Goal: Task Accomplishment & Management: Use online tool/utility

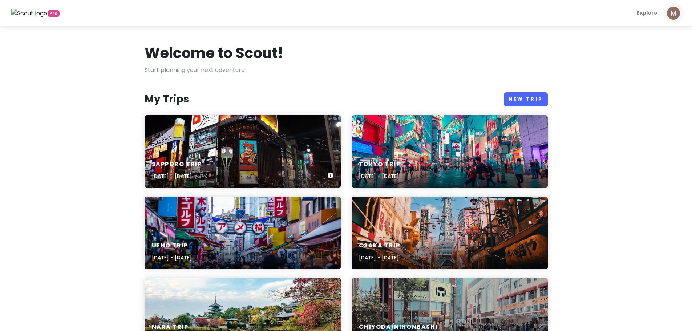
click at [232, 143] on div "Sapporo Trip [DATE] - [DATE]" at bounding box center [243, 151] width 196 height 73
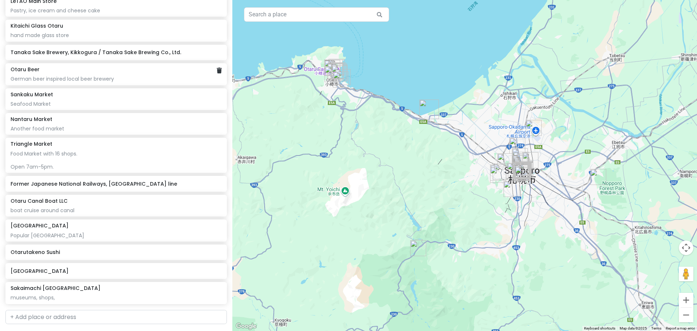
scroll to position [1537, 0]
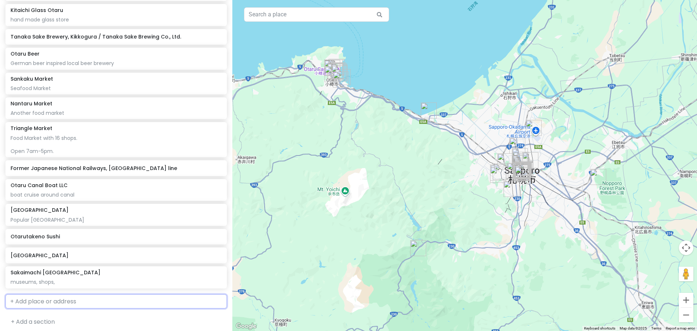
click at [74, 298] on input "text" at bounding box center [116, 301] width 222 height 15
click at [307, 15] on input "text" at bounding box center [316, 14] width 145 height 15
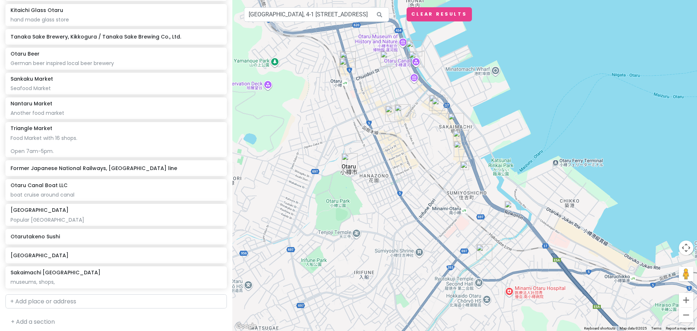
click at [348, 159] on img "Otaru" at bounding box center [350, 161] width 16 height 16
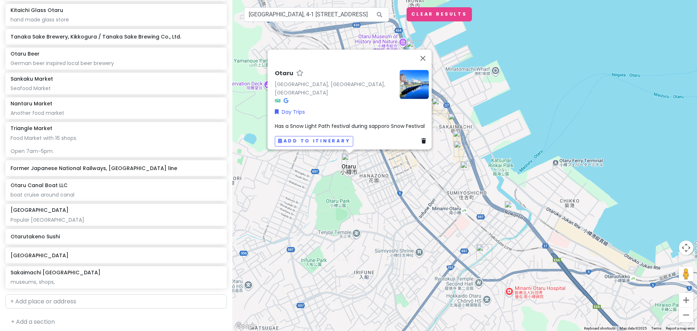
click at [561, 69] on div "Otaru Otaru, [GEOGRAPHIC_DATA], [GEOGRAPHIC_DATA] Day Trips Has a Snow Light Pa…" at bounding box center [464, 165] width 465 height 331
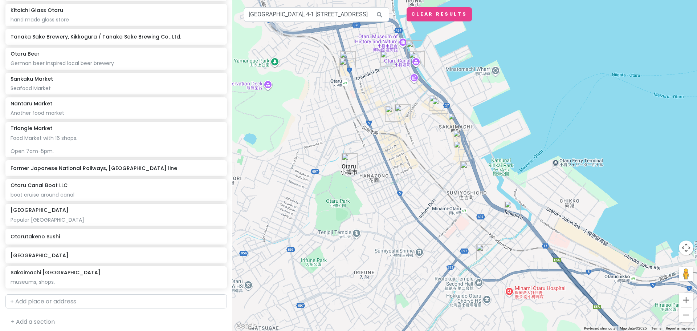
click at [349, 160] on img "Otaru" at bounding box center [350, 161] width 16 height 16
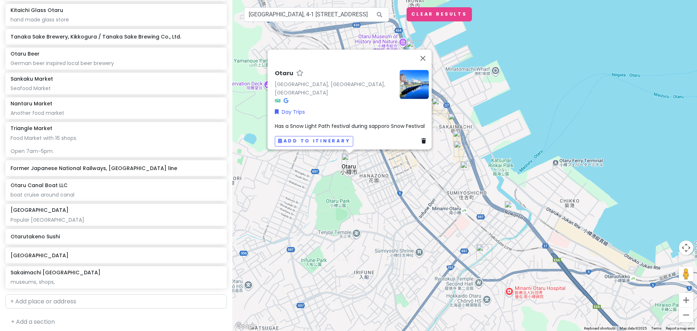
click at [562, 107] on div "Otaru Otaru, [GEOGRAPHIC_DATA], [GEOGRAPHIC_DATA] Day Trips Has a Snow Light Pa…" at bounding box center [464, 165] width 465 height 331
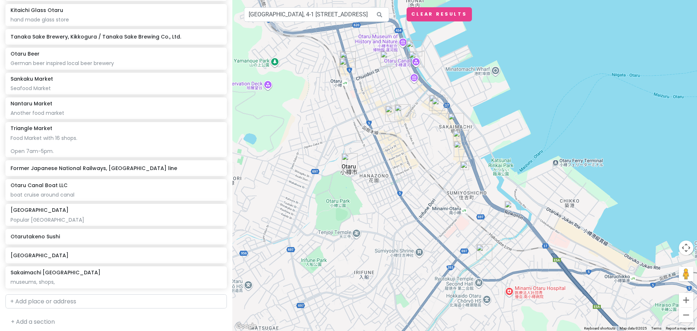
click at [388, 58] on img "Former Japanese National Railways, Temiya line" at bounding box center [389, 59] width 16 height 16
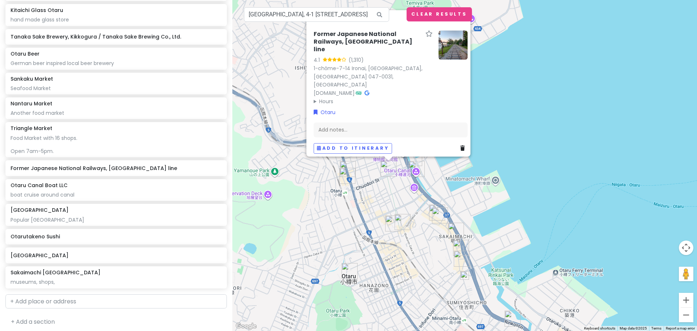
click at [561, 91] on div "Former Japanese National Railways, [GEOGRAPHIC_DATA] line 4.1 (1,310) 1-chōme-7…" at bounding box center [464, 165] width 465 height 331
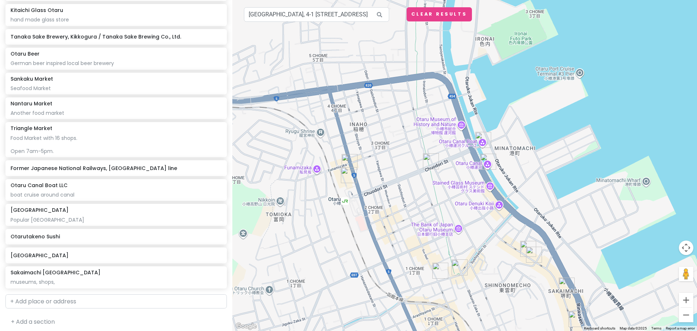
click at [381, 11] on icon at bounding box center [380, 14] width 16 height 15
click at [421, 16] on button "Clear Results" at bounding box center [439, 14] width 65 height 14
click at [380, 13] on icon at bounding box center [380, 14] width 16 height 15
click at [349, 18] on input "[GEOGRAPHIC_DATA], 4-1 [STREET_ADDRESS]" at bounding box center [316, 14] width 145 height 15
drag, startPoint x: 357, startPoint y: 18, endPoint x: 15, endPoint y: 23, distance: 342.2
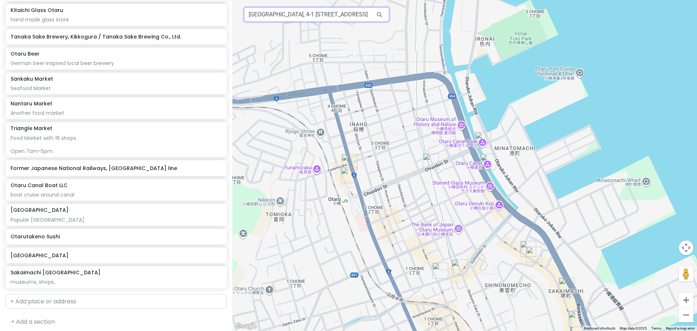
click at [15, 23] on div "Sapporo Trip Private Change Dates Make a Copy Delete Trip Give Feedback 💡 Suppo…" at bounding box center [348, 165] width 697 height 331
type input "u, [GEOGRAPHIC_DATA], [GEOGRAPHIC_DATA]"
drag, startPoint x: 240, startPoint y: 21, endPoint x: 50, endPoint y: 17, distance: 189.3
click at [50, 17] on div "Sapporo Trip Private Change Dates Make a Copy Delete Trip Give Feedback 💡 Suppo…" at bounding box center [348, 165] width 697 height 331
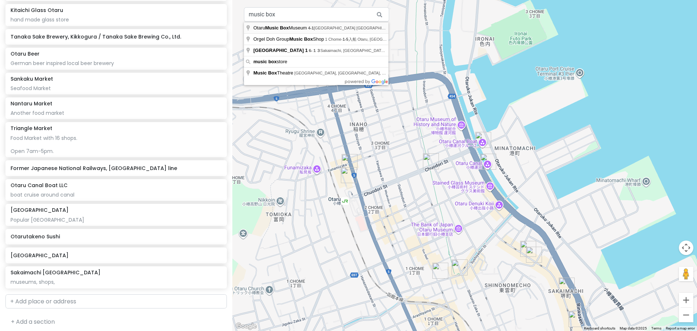
type input "[GEOGRAPHIC_DATA], 4-1 [STREET_ADDRESS]"
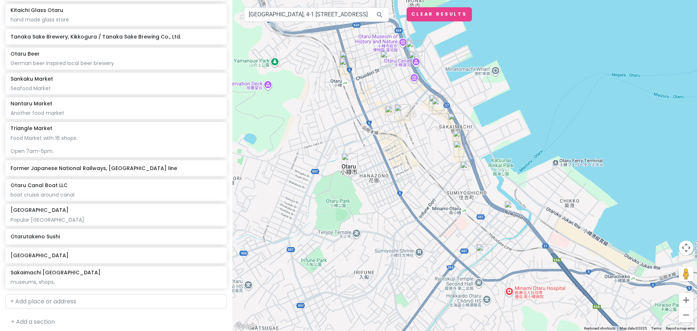
click at [465, 164] on img at bounding box center [465, 165] width 9 height 9
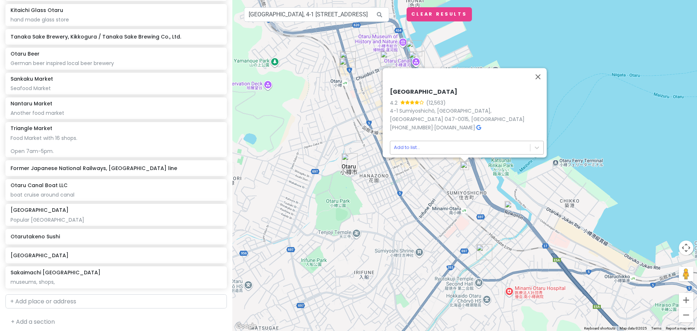
click at [406, 143] on body "Sapporo Trip Private Change Dates Make a Copy Delete Trip Give Feedback 💡 Suppo…" at bounding box center [348, 165] width 697 height 331
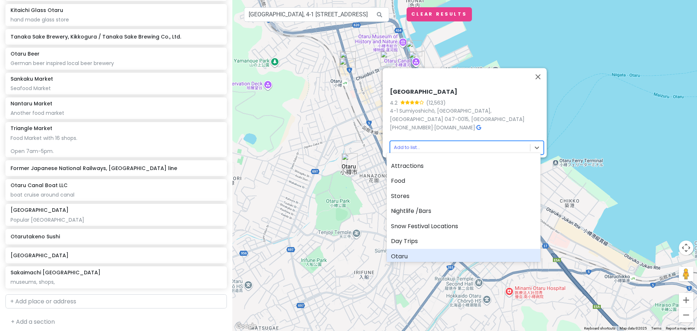
click at [413, 250] on div "Otaru" at bounding box center [464, 256] width 154 height 15
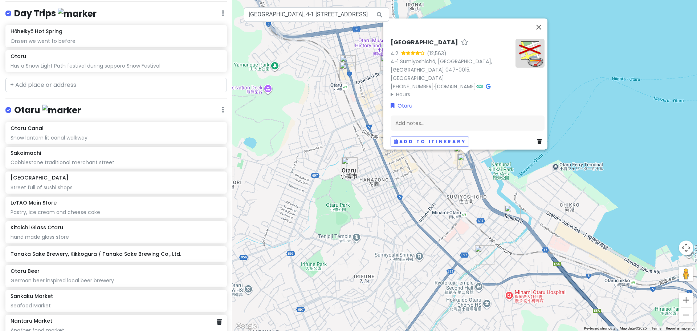
scroll to position [1253, 0]
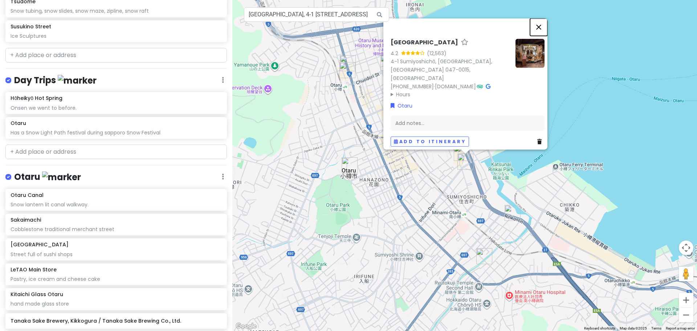
click at [543, 28] on button "Close" at bounding box center [538, 26] width 17 height 17
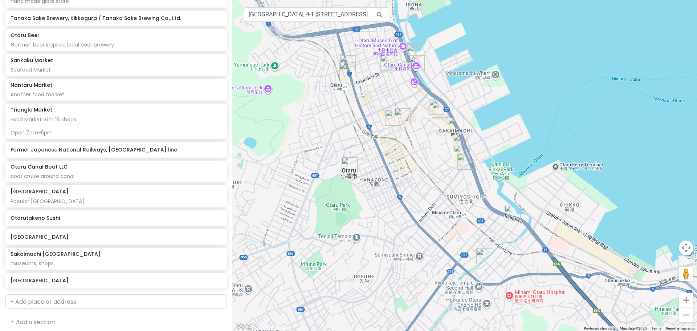
scroll to position [1556, 0]
click at [86, 278] on h6 "[GEOGRAPHIC_DATA]" at bounding box center [114, 280] width 206 height 7
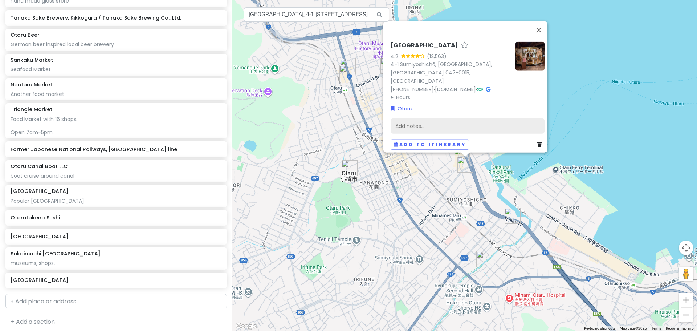
click at [420, 119] on div "Add notes..." at bounding box center [468, 125] width 154 height 15
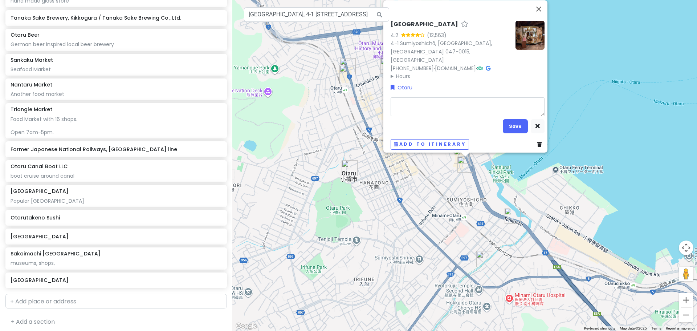
type textarea "x"
type textarea "m"
type textarea "x"
type textarea "mu"
type textarea "x"
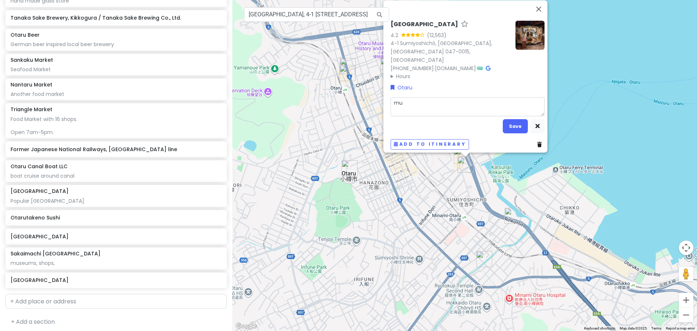
type textarea "mus"
type textarea "x"
type textarea "[MEDICAL_DATA]"
type textarea "x"
type textarea "museu"
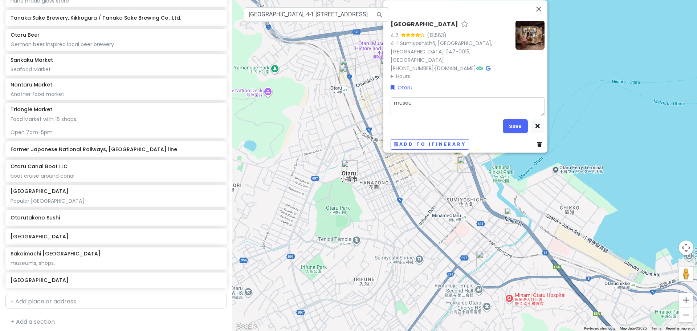
type textarea "x"
type textarea "museum"
type textarea "x"
type textarea "museum"
type textarea "x"
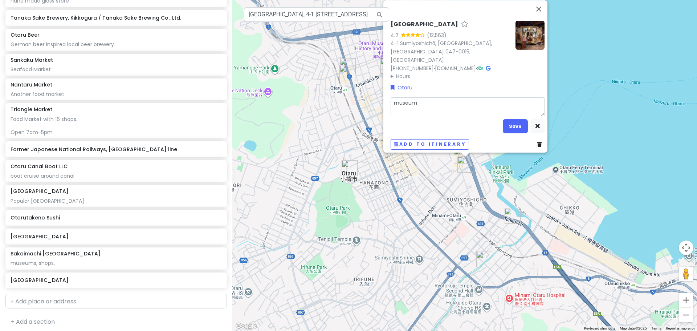
type textarea "museum a"
type textarea "x"
type textarea "museum an"
type textarea "x"
type textarea "museum and"
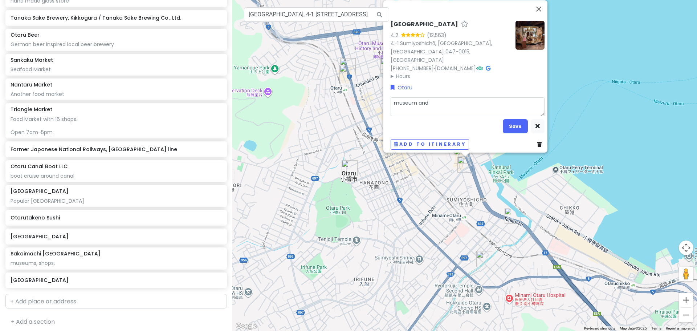
type textarea "x"
type textarea "museum and"
type textarea "x"
type textarea "museum and s"
type textarea "x"
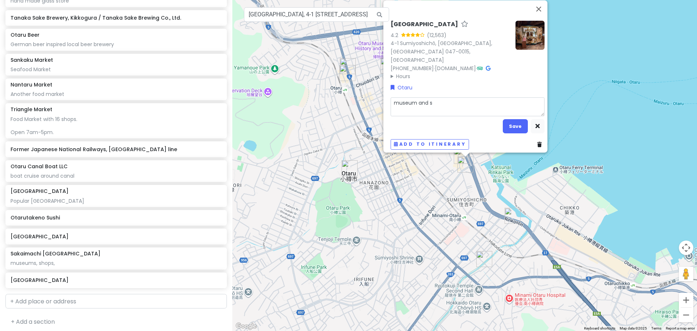
type textarea "museum and st"
type textarea "x"
type textarea "museum and sto"
type textarea "x"
type textarea "museum and stor"
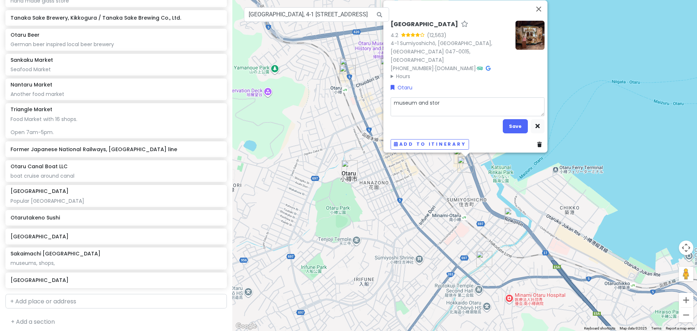
type textarea "x"
type textarea "museum and store"
type textarea "x"
type textarea "museum and store"
click at [391, 98] on textarea "museum and store" at bounding box center [468, 106] width 154 height 19
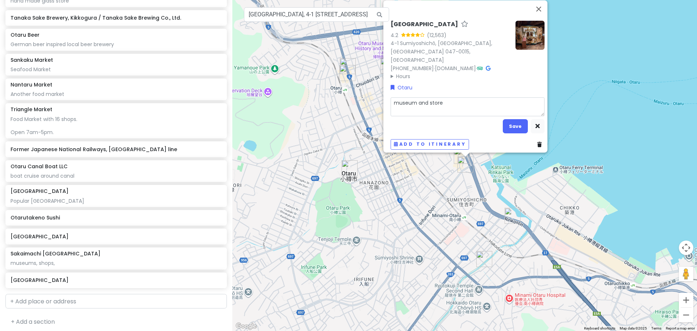
type textarea "x"
type textarea "Mmuseum and store"
type textarea "x"
type textarea "Mumuseum and store"
type textarea "x"
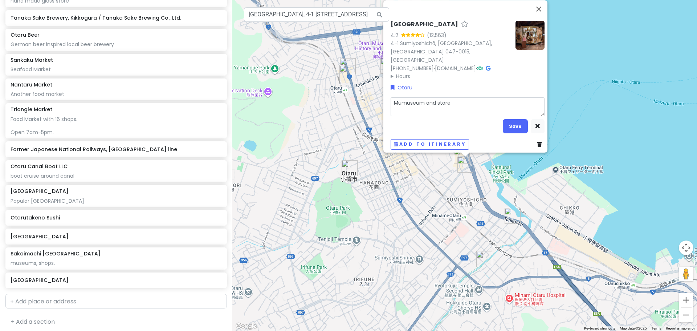
type textarea "Musmuseum and store"
type textarea "x"
type textarea "Musimuseum and store"
type textarea "x"
type textarea "Musicmuseum and store"
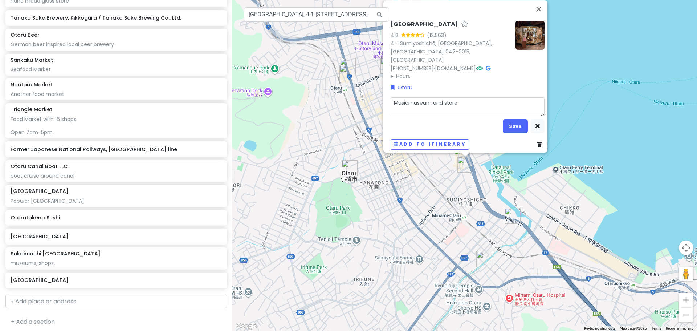
type textarea "x"
type textarea "Music museum and store"
type textarea "x"
type textarea "Music bmuseum and store"
type textarea "x"
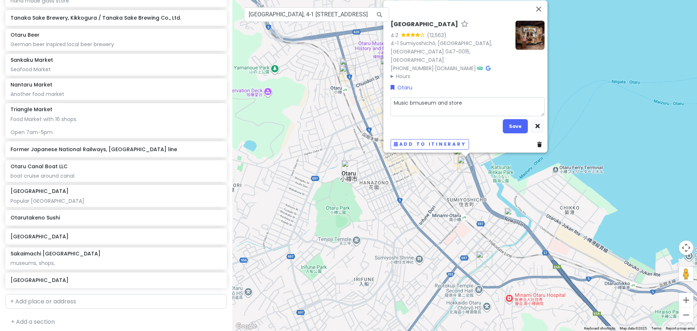
type textarea "Music bomuseum and store"
type textarea "x"
type textarea "Music boxmuseum and store"
type textarea "x"
type textarea "Music box museum and store"
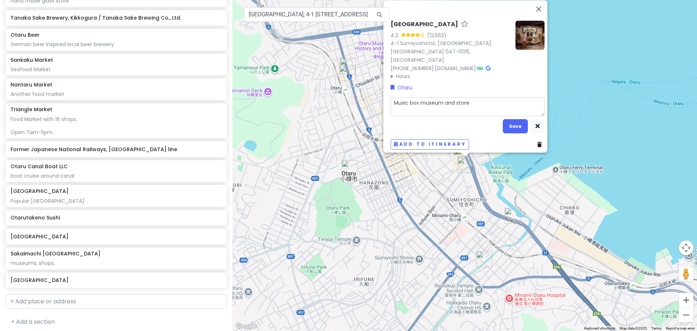
click at [395, 98] on textarea "Music box museum and store" at bounding box center [468, 106] width 154 height 19
type textarea "x"
type textarea "usic box museum and store"
type textarea "x"
type textarea "[GEOGRAPHIC_DATA] and store"
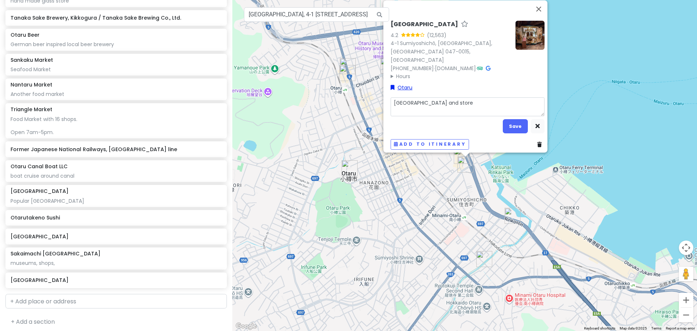
type textarea "x"
type textarea "Trusic box museum and store"
type textarea "x"
type textarea "[GEOGRAPHIC_DATA] and store"
type textarea "x"
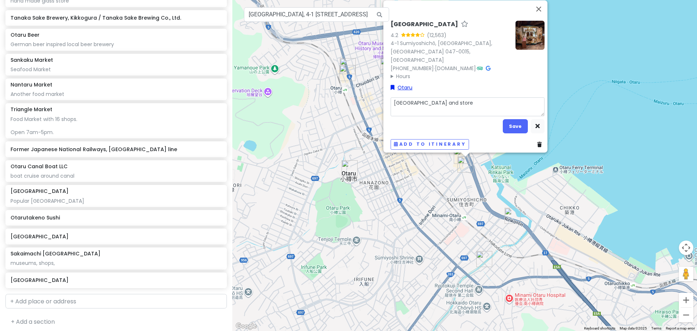
type textarea "[GEOGRAPHIC_DATA] and store"
type textarea "x"
type textarea "Tradiusic box museum and store"
type textarea "x"
type textarea "Traditusic box museum and store"
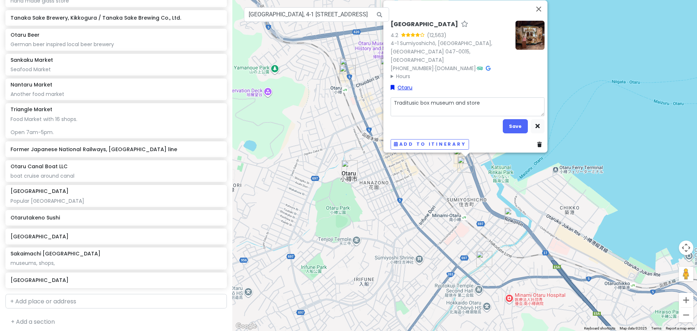
type textarea "x"
type textarea "Traditiusic box museum and store"
type textarea "x"
type textarea "Traditiousic box museum and store"
type textarea "x"
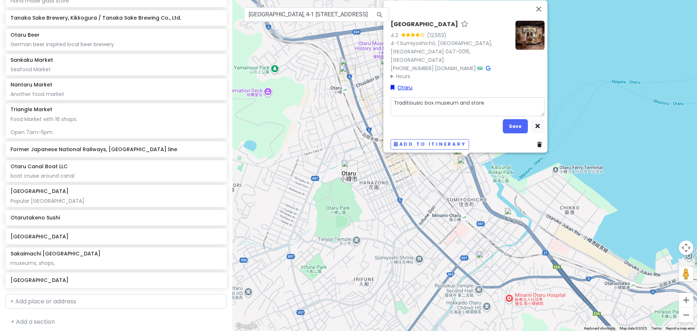
type textarea "Traditionusic box museum and store"
type textarea "x"
type textarea "Traditionausic box museum and store"
type textarea "x"
type textarea "Traditionusic box museum and store"
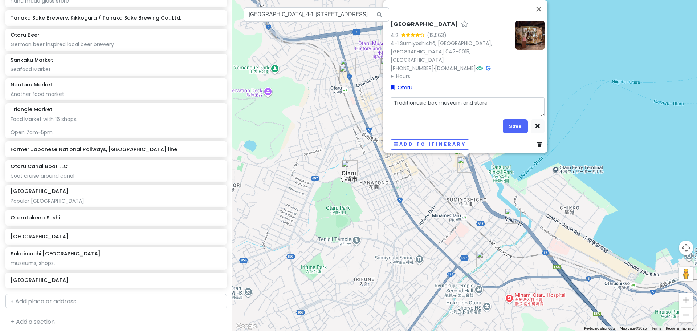
type textarea "x"
type textarea "Traditiousic box museum and store"
type textarea "x"
type textarea "Traditiusic box museum and store"
type textarea "x"
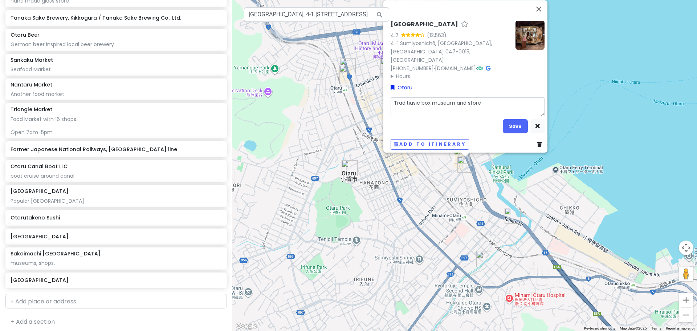
type textarea "Traditusic box museum and store"
type textarea "x"
type textarea "Tradiusic box museum and store"
type textarea "x"
type textarea "[GEOGRAPHIC_DATA] and store"
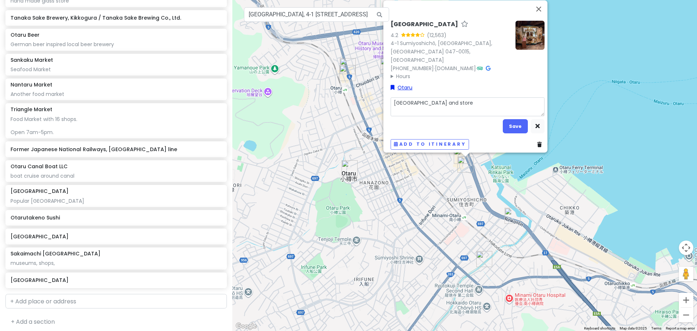
type textarea "x"
type textarea "[GEOGRAPHIC_DATA] and store"
type textarea "x"
type textarea "Trusic box museum and store"
type textarea "x"
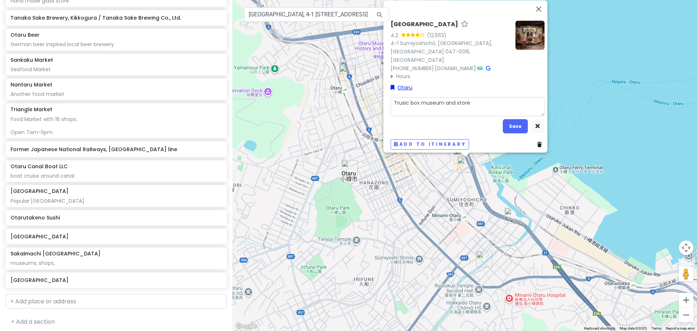
type textarea "[GEOGRAPHIC_DATA] and store"
type textarea "x"
type textarea "usic box museum and store"
type textarea "x"
type textarea "music box museum and store"
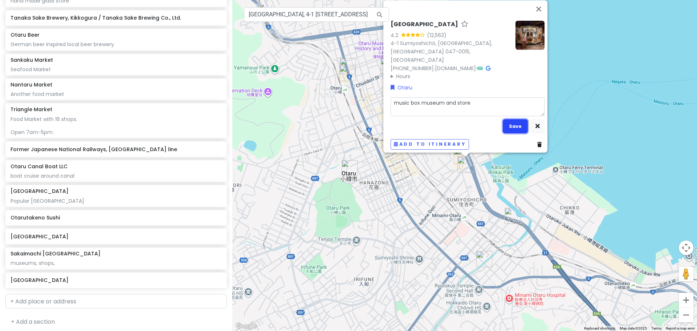
click at [510, 122] on button "Save" at bounding box center [515, 126] width 25 height 14
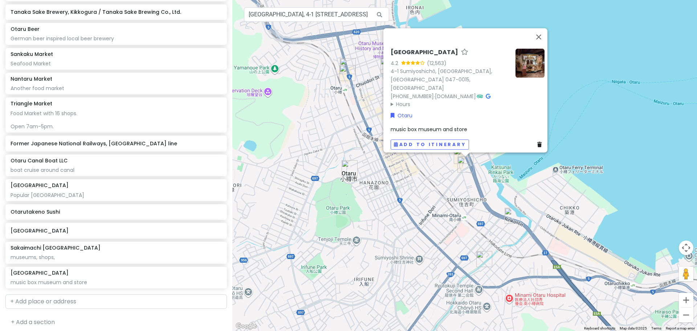
drag, startPoint x: 595, startPoint y: 65, endPoint x: 400, endPoint y: 5, distance: 204.5
click at [596, 64] on div "[GEOGRAPHIC_DATA] 4.2 (12,563) 4-1 Sumiyoshichō, [GEOGRAPHIC_DATA], [GEOGRAPHIC…" at bounding box center [464, 165] width 465 height 331
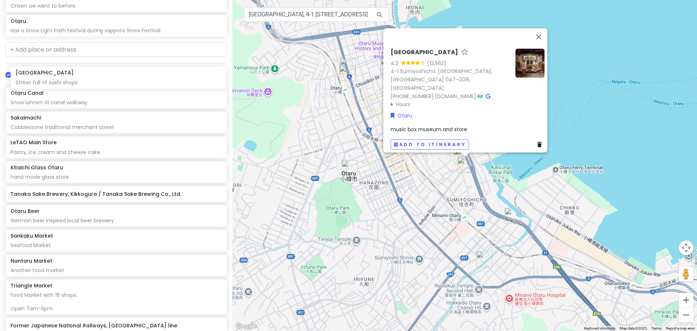
scroll to position [1355, 0]
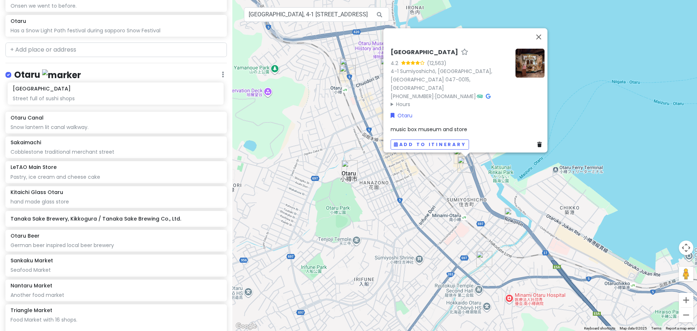
drag, startPoint x: 76, startPoint y: 124, endPoint x: 78, endPoint y: 99, distance: 24.4
click at [78, 99] on div "Otaru Canal Snow lantern lit canal walkway. Sakaimachi Cobblestone traditional …" at bounding box center [116, 292] width 232 height 411
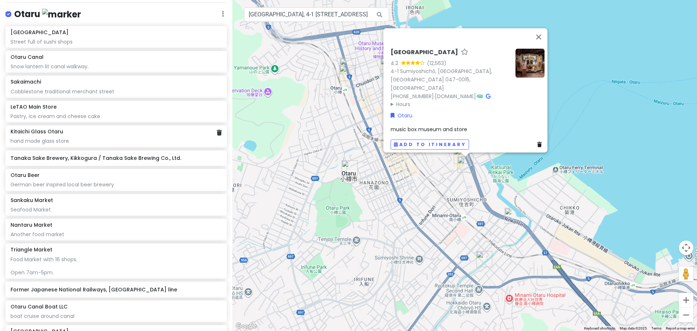
scroll to position [1295, 0]
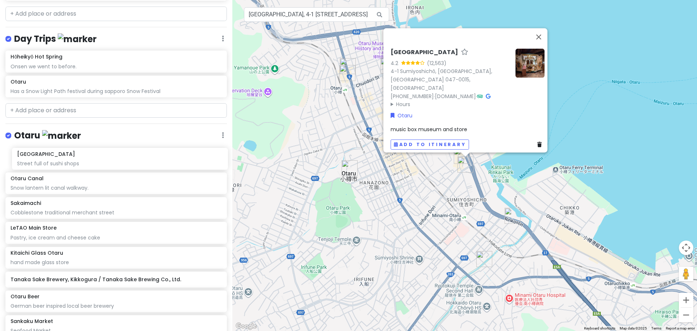
drag, startPoint x: 73, startPoint y: 158, endPoint x: 80, endPoint y: 162, distance: 8.1
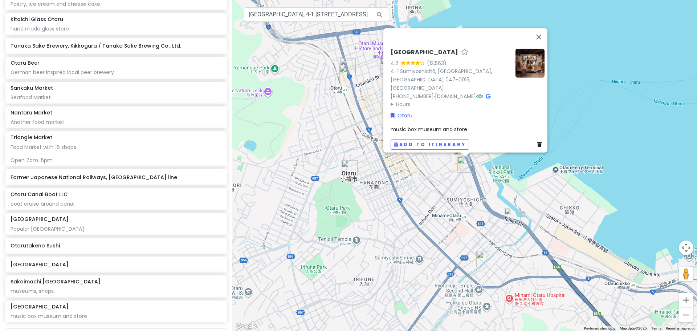
scroll to position [1562, 0]
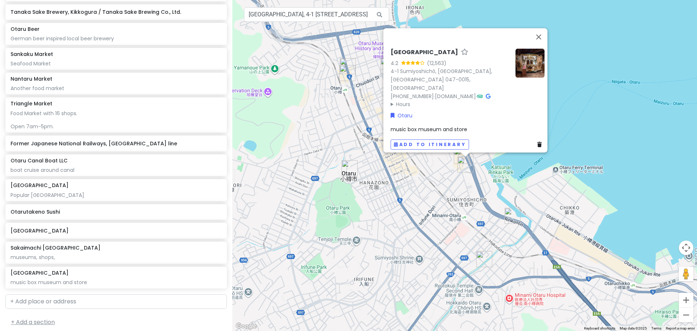
click at [45, 318] on link "+ Add a section" at bounding box center [33, 322] width 44 height 8
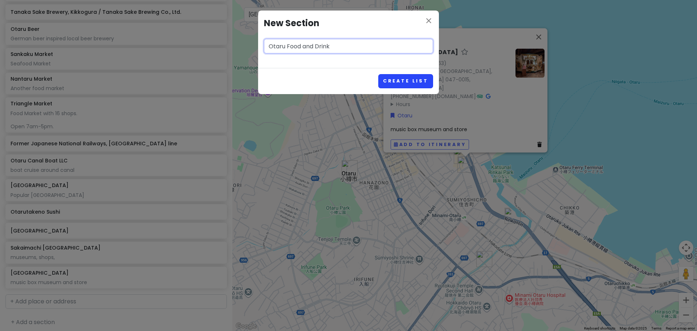
type input "Otaru Food and Drink"
click at [399, 81] on button "Create List" at bounding box center [406, 81] width 55 height 14
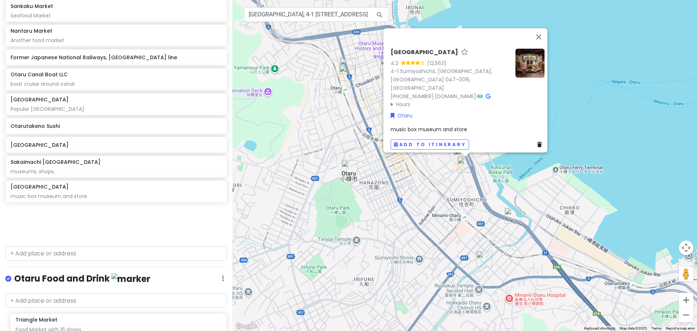
scroll to position [1609, 0]
drag, startPoint x: 76, startPoint y: 64, endPoint x: 91, endPoint y: 302, distance: 238.4
click at [88, 302] on div "Sapporo Trip Private Change Dates Make a Copy Delete Trip Give Feedback 💡 Suppo…" at bounding box center [116, 165] width 232 height 331
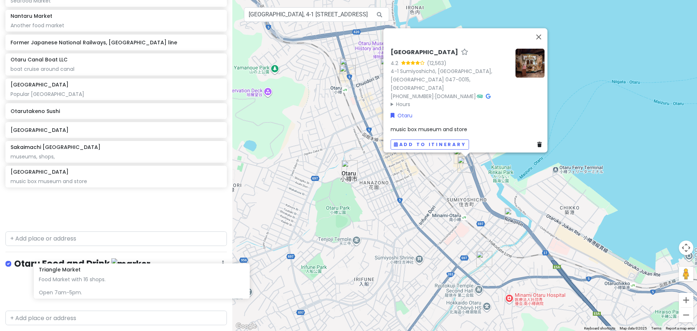
scroll to position [1641, 0]
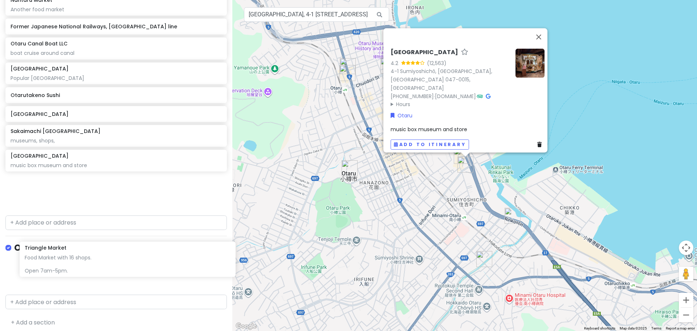
drag, startPoint x: 49, startPoint y: 60, endPoint x: 63, endPoint y: 255, distance: 195.6
click at [63, 255] on div "Sapporo Trip Private Change Dates Make a Copy Delete Trip Give Feedback 💡 Suppo…" at bounding box center [116, 165] width 232 height 331
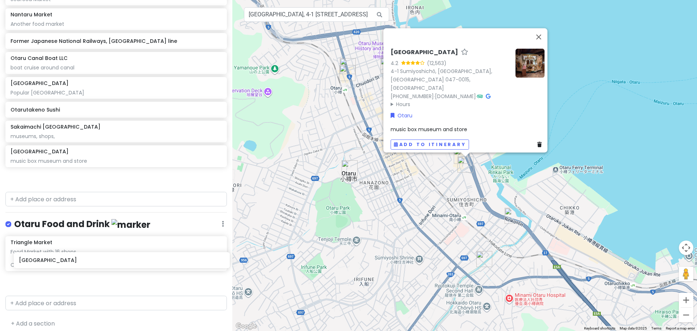
scroll to position [1627, 0]
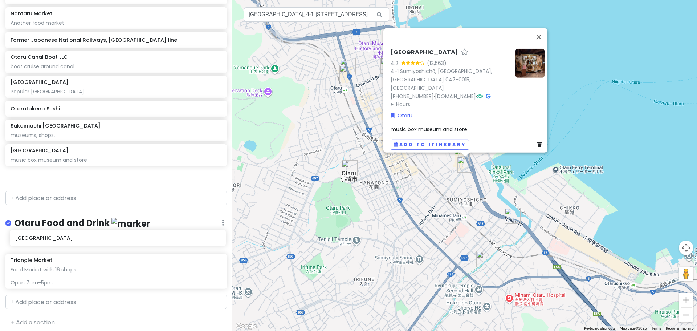
drag, startPoint x: 62, startPoint y: 186, endPoint x: 67, endPoint y: 238, distance: 52.1
click at [67, 238] on div "Sapporo Trip Private Change Dates Make a Copy Delete Trip Give Feedback 💡 Suppo…" at bounding box center [116, 165] width 232 height 331
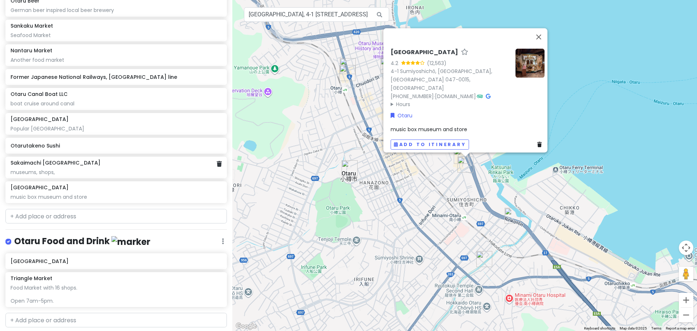
scroll to position [1590, 0]
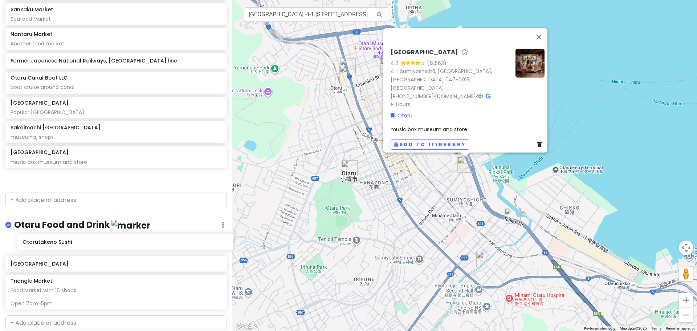
drag, startPoint x: 48, startPoint y: 146, endPoint x: 60, endPoint y: 246, distance: 101.0
click at [60, 246] on div "Sapporo Trip Private Change Dates Make a Copy Delete Trip Give Feedback 💡 Suppo…" at bounding box center [116, 165] width 232 height 331
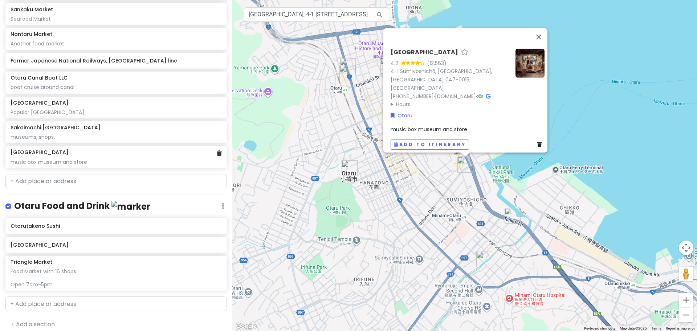
scroll to position [1569, 0]
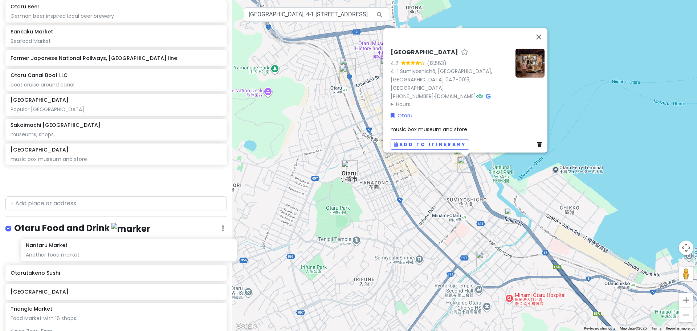
drag, startPoint x: 52, startPoint y: 73, endPoint x: 67, endPoint y: 251, distance: 178.7
click at [67, 251] on div "Sapporo Trip Private Change Dates Make a Copy Delete Trip Give Feedback 💡 Suppo…" at bounding box center [116, 165] width 232 height 331
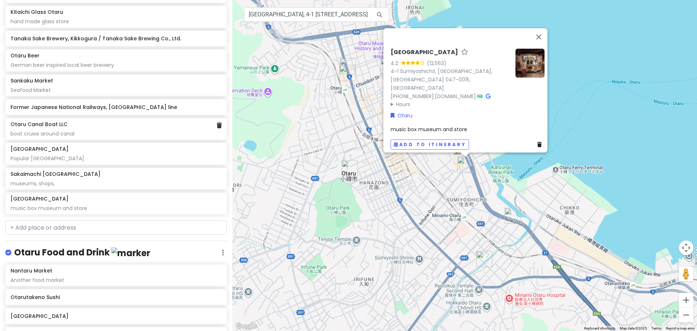
scroll to position [1535, 0]
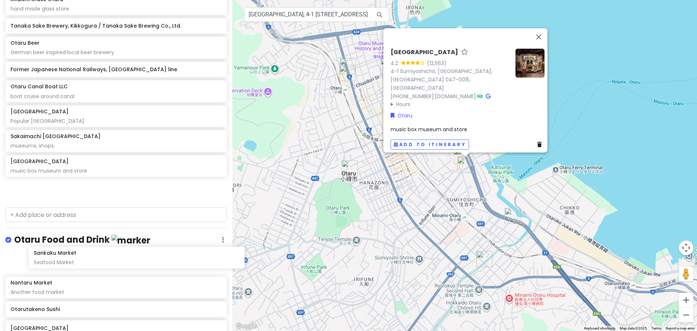
drag, startPoint x: 41, startPoint y: 83, endPoint x: 62, endPoint y: 252, distance: 170.3
click at [62, 254] on div "Sapporo Trip Private Change Dates Make a Copy Delete Trip Give Feedback 💡 Suppo…" at bounding box center [116, 165] width 232 height 331
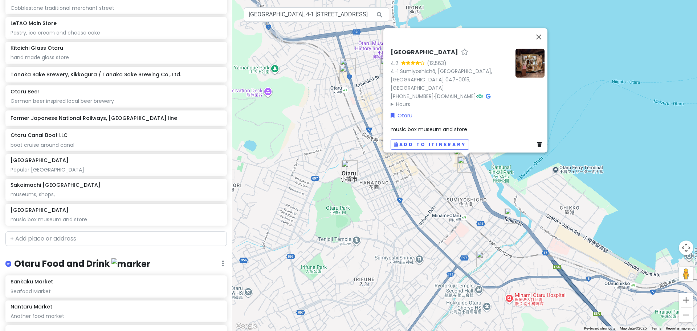
scroll to position [1499, 0]
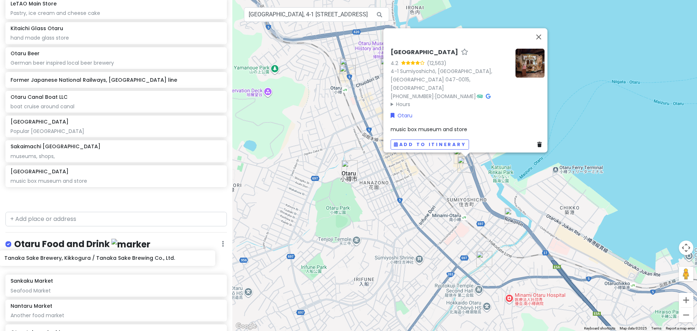
drag, startPoint x: 85, startPoint y: 72, endPoint x: 80, endPoint y: 252, distance: 180.6
click at [80, 257] on div "Sapporo Trip Private Change Dates Make a Copy Delete Trip Give Feedback 💡 Suppo…" at bounding box center [116, 165] width 232 height 331
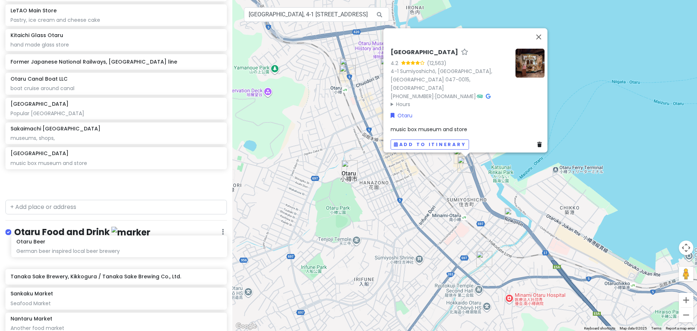
drag, startPoint x: 61, startPoint y: 91, endPoint x: 67, endPoint y: 244, distance: 153.0
click at [67, 244] on div "Sapporo Trip Private Change Dates Make a Copy Delete Trip Give Feedback 💡 Suppo…" at bounding box center [116, 165] width 232 height 331
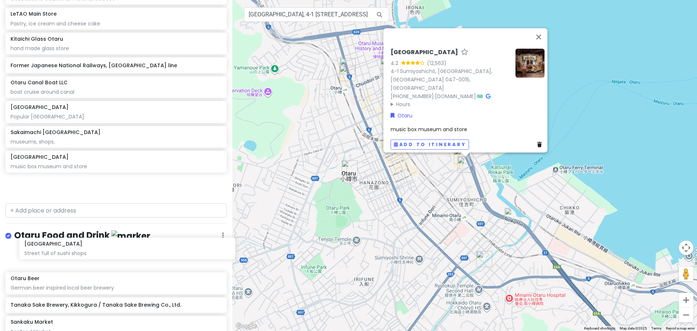
scroll to position [1484, 0]
drag, startPoint x: 65, startPoint y: 46, endPoint x: 73, endPoint y: 247, distance: 201.0
click at [73, 247] on div "Sapporo Trip Private Change Dates Make a Copy Delete Trip Give Feedback 💡 Suppo…" at bounding box center [116, 165] width 232 height 331
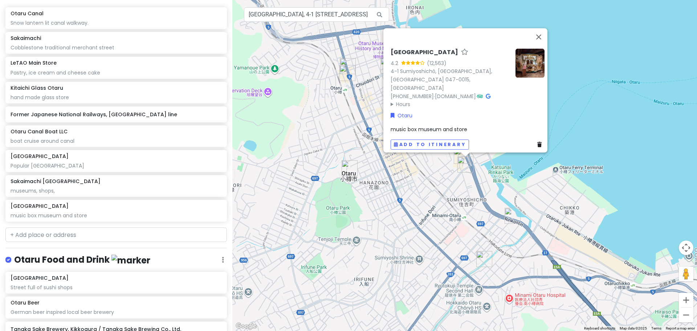
scroll to position [1435, 0]
click at [327, 13] on input "[GEOGRAPHIC_DATA], 4-1 [STREET_ADDRESS]" at bounding box center [316, 14] width 145 height 15
drag, startPoint x: 363, startPoint y: 16, endPoint x: 37, endPoint y: 21, distance: 326.3
click at [37, 21] on div "Sapporo Trip Private Change Dates Make a Copy Delete Trip Give Feedback 💡 Suppo…" at bounding box center [348, 165] width 697 height 331
type input "[GEOGRAPHIC_DATA], [GEOGRAPHIC_DATA]"
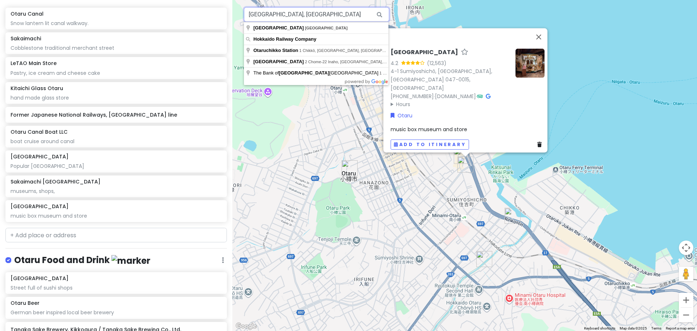
drag, startPoint x: 310, startPoint y: 15, endPoint x: 111, endPoint y: 36, distance: 199.7
click at [111, 36] on div "Sapporo Trip Private Change Dates Make a Copy Delete Trip Give Feedback 💡 Suppo…" at bounding box center [348, 165] width 697 height 331
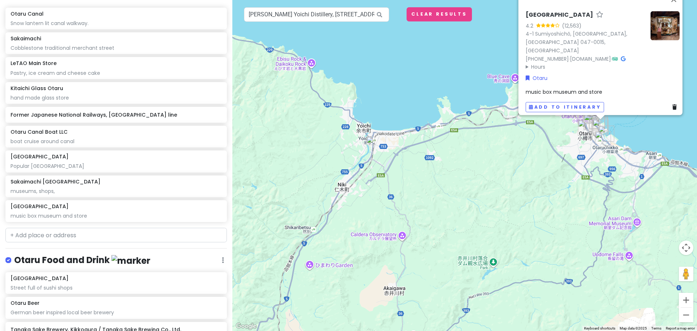
click at [372, 141] on img at bounding box center [371, 140] width 9 height 9
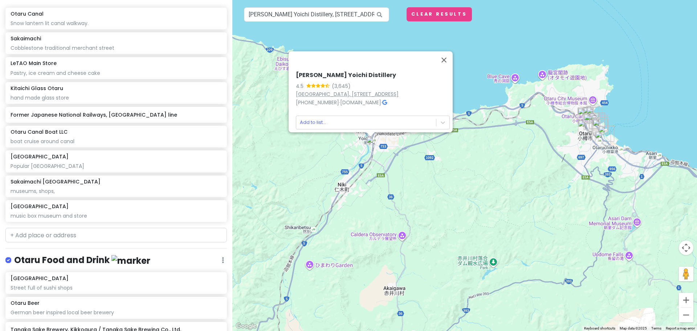
click at [345, 90] on link "[GEOGRAPHIC_DATA], [STREET_ADDRESS]" at bounding box center [347, 93] width 103 height 7
click at [470, 182] on div "Nikka Whisky Yoichi Distillery 4.5 (3,645) [GEOGRAPHIC_DATA], [STREET_ADDRESS] …" at bounding box center [464, 165] width 465 height 331
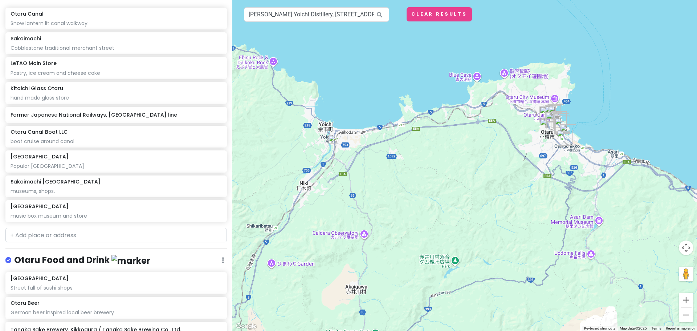
drag, startPoint x: 555, startPoint y: 204, endPoint x: 513, endPoint y: 203, distance: 41.8
click at [513, 203] on div at bounding box center [464, 165] width 465 height 331
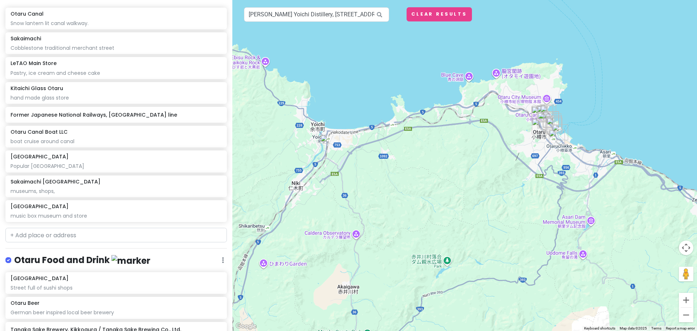
click at [496, 77] on div at bounding box center [464, 165] width 465 height 331
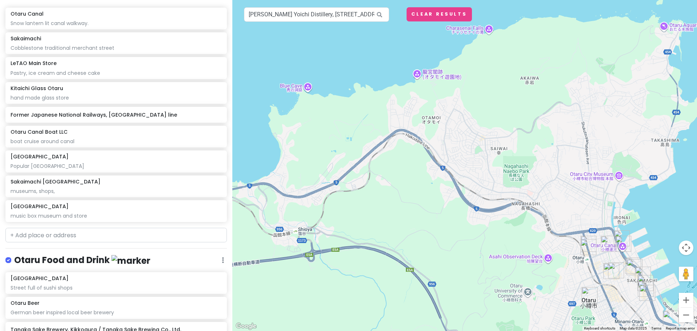
drag, startPoint x: 481, startPoint y: 62, endPoint x: 468, endPoint y: 122, distance: 61.7
click at [468, 122] on div at bounding box center [464, 165] width 465 height 331
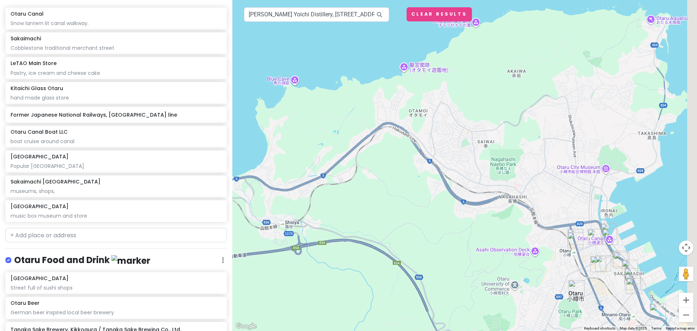
drag, startPoint x: 505, startPoint y: 118, endPoint x: 451, endPoint y: 85, distance: 62.8
click at [451, 85] on div at bounding box center [464, 165] width 465 height 331
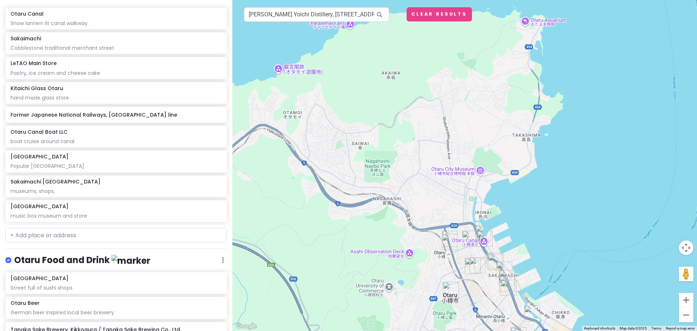
drag, startPoint x: 501, startPoint y: 100, endPoint x: 458, endPoint y: 138, distance: 58.2
click at [458, 138] on div at bounding box center [464, 165] width 465 height 331
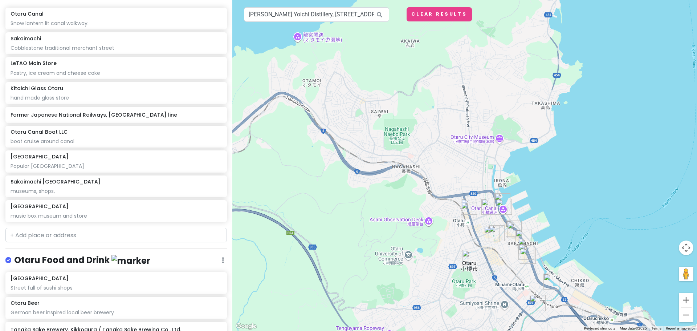
drag, startPoint x: 415, startPoint y: 171, endPoint x: 425, endPoint y: 145, distance: 28.4
click at [425, 145] on div at bounding box center [464, 165] width 465 height 331
click at [429, 223] on div at bounding box center [464, 165] width 465 height 331
click at [408, 224] on div at bounding box center [464, 165] width 465 height 331
click at [278, 17] on input "[PERSON_NAME] Yoichi Distillery, [STREET_ADDRESS][PERSON_NAME]" at bounding box center [316, 14] width 145 height 15
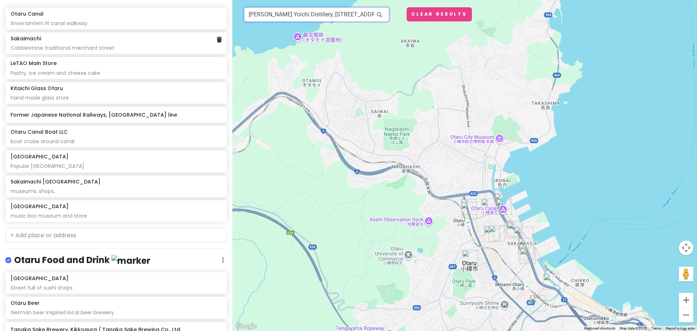
drag, startPoint x: 366, startPoint y: 15, endPoint x: 90, endPoint y: 30, distance: 276.9
click at [90, 30] on div "Sapporo Trip Private Change Dates Make a Copy Delete Trip Give Feedback 💡 Suppo…" at bounding box center [348, 165] width 697 height 331
type input "rokawacho, [GEOGRAPHIC_DATA], [GEOGRAPHIC_DATA], [GEOGRAPHIC_DATA]"
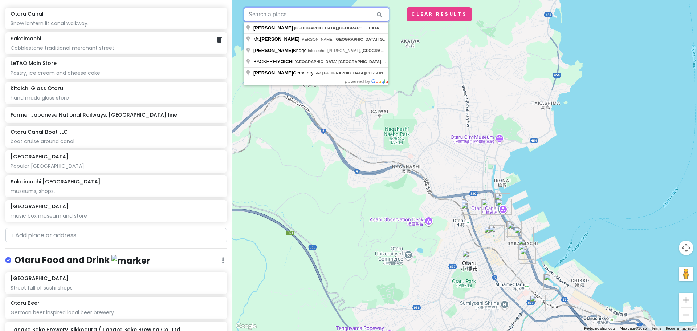
drag, startPoint x: 362, startPoint y: 15, endPoint x: 93, endPoint y: 29, distance: 268.9
click at [93, 29] on div "Sapporo Trip Private Change Dates Make a Copy Delete Trip Give Feedback 💡 Suppo…" at bounding box center [348, 165] width 697 height 331
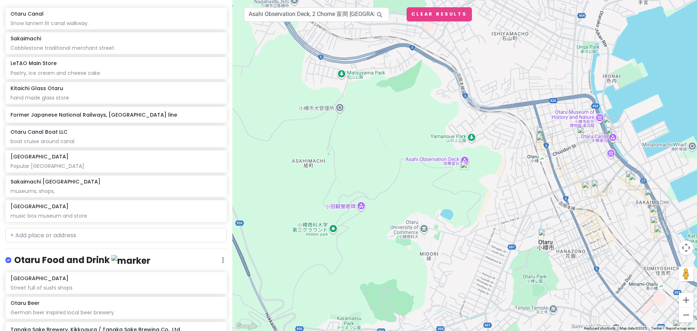
click at [465, 166] on img at bounding box center [465, 165] width 9 height 9
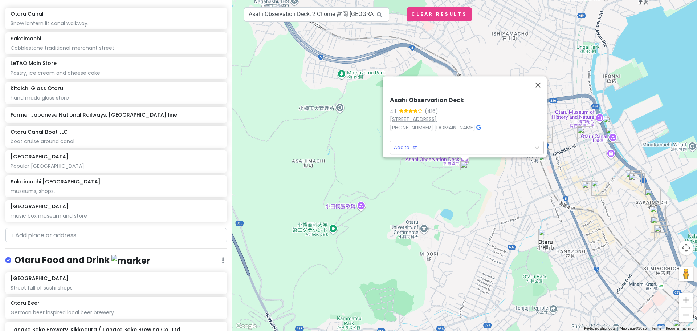
click at [437, 116] on link "[STREET_ADDRESS]" at bounding box center [413, 119] width 47 height 7
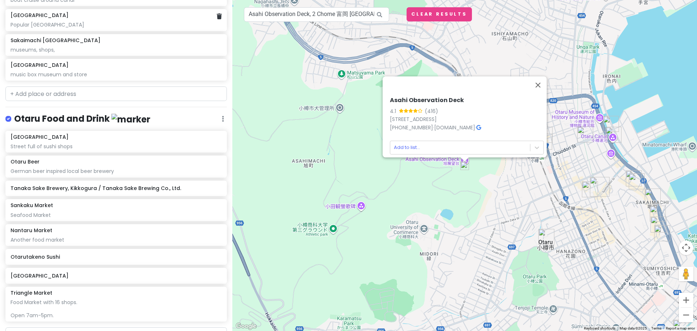
scroll to position [1609, 0]
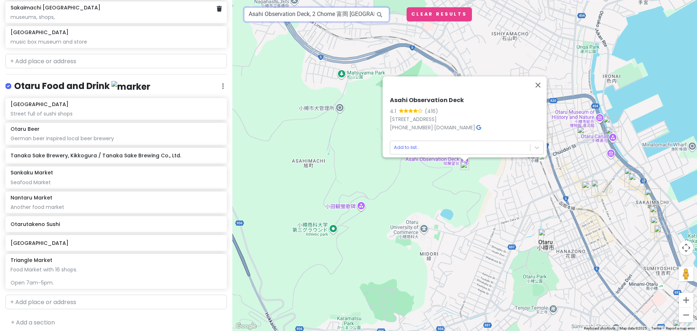
drag, startPoint x: 337, startPoint y: 13, endPoint x: 200, endPoint y: 12, distance: 137.0
click at [200, 12] on div "Sapporo Trip Private Change Dates Make a Copy Delete Trip Give Feedback 💡 Suppo…" at bounding box center [348, 165] width 697 height 331
type input "[PERSON_NAME][GEOGRAPHIC_DATA], [GEOGRAPHIC_DATA], [GEOGRAPHIC_DATA]"
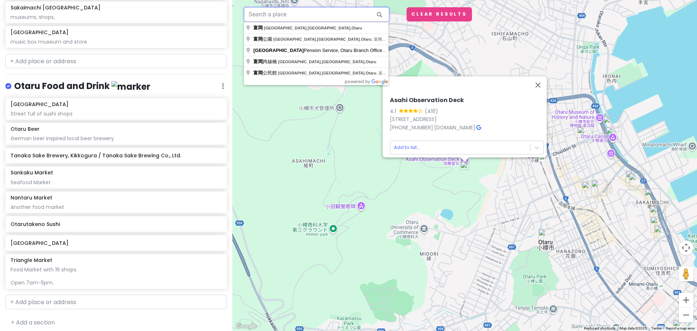
drag, startPoint x: 332, startPoint y: 17, endPoint x: 191, endPoint y: 16, distance: 140.2
click at [191, 16] on div "Sapporo Trip Private Change Dates Make a Copy Delete Trip Give Feedback 💡 Suppo…" at bounding box center [348, 165] width 697 height 331
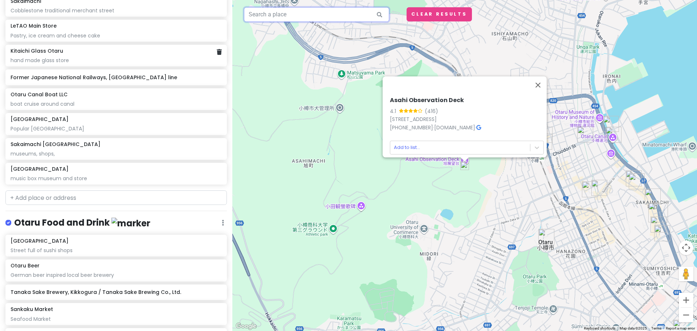
scroll to position [1488, 0]
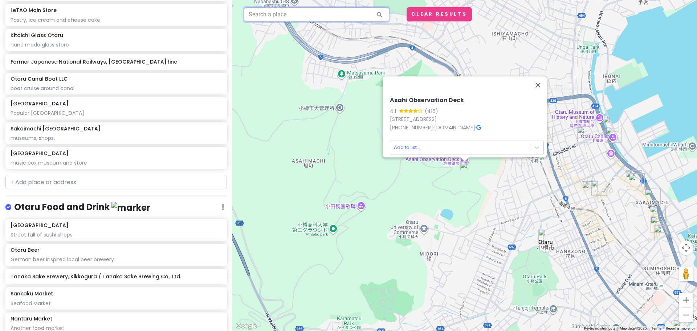
paste input "[PERSON_NAME]"
type input "[PERSON_NAME], [STREET_ADDRESS]"
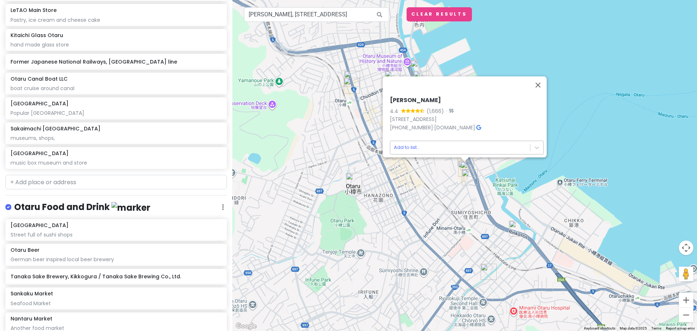
click at [410, 141] on body "Sapporo Trip Private Change Dates Make a Copy Delete Trip Give Feedback 💡 Suppo…" at bounding box center [348, 165] width 697 height 331
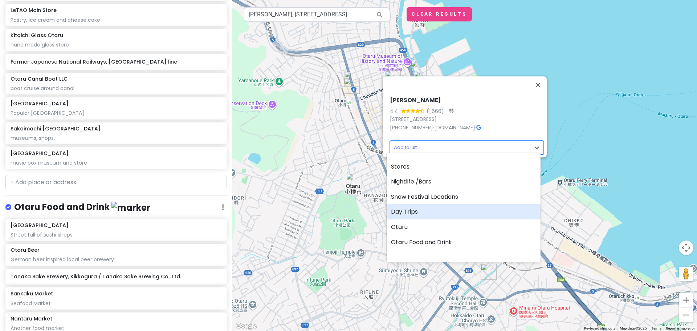
scroll to position [44, 0]
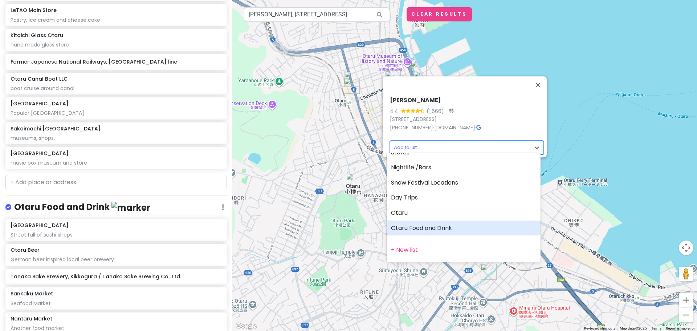
click at [418, 231] on div "Otaru Food and Drink" at bounding box center [464, 228] width 154 height 15
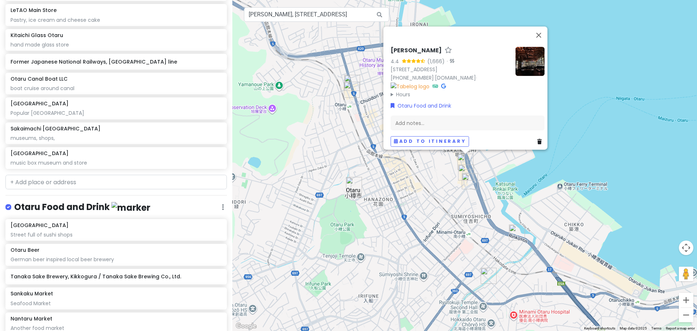
click at [529, 57] on img at bounding box center [530, 60] width 29 height 29
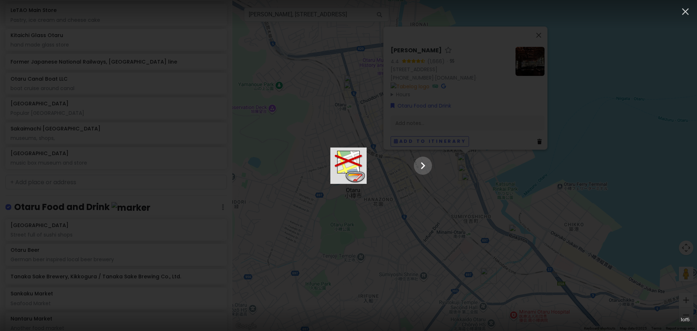
click at [440, 184] on div at bounding box center [349, 165] width 182 height 36
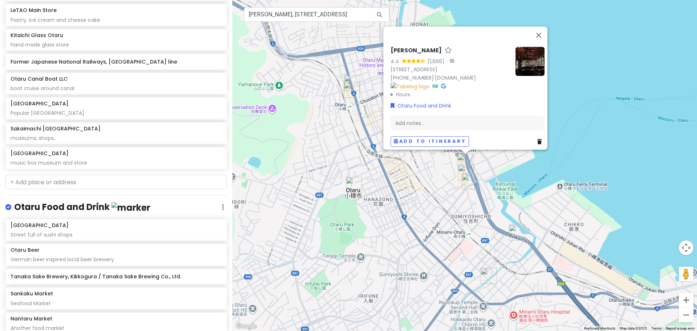
click at [521, 56] on img at bounding box center [530, 60] width 29 height 29
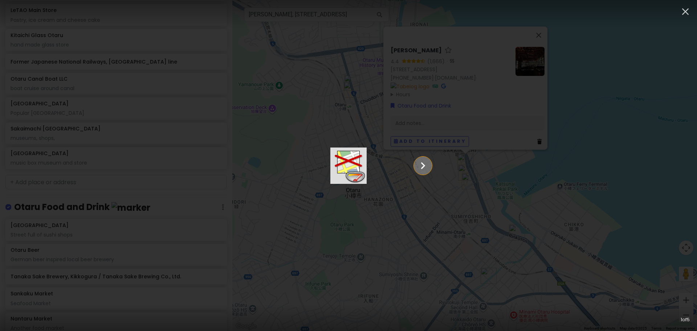
click at [426, 166] on icon "Show slide 2 of 5" at bounding box center [423, 165] width 4 height 7
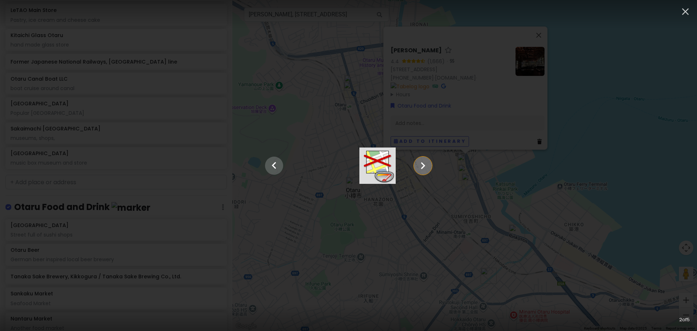
click at [426, 166] on icon "Show slide 3 of 5" at bounding box center [423, 165] width 4 height 7
click at [426, 166] on icon "Show slide 4 of 5" at bounding box center [423, 165] width 4 height 7
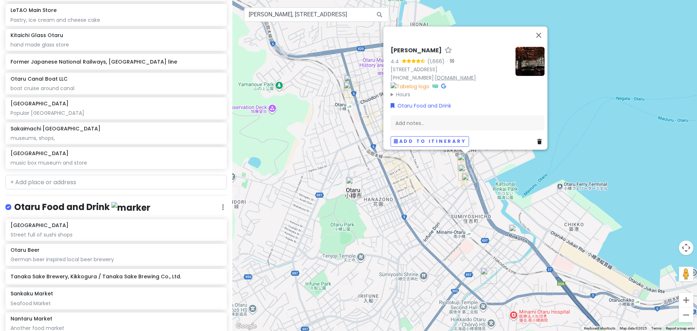
click at [458, 81] on link "[DOMAIN_NAME]" at bounding box center [455, 77] width 41 height 7
click at [434, 120] on div "Add notes..." at bounding box center [468, 122] width 154 height 15
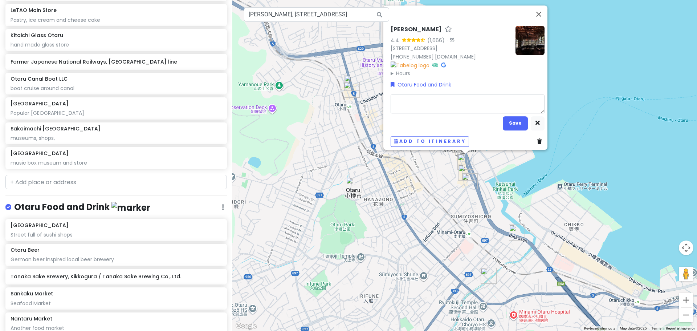
type textarea "x"
type textarea "C"
type textarea "x"
type textarea "Co"
type textarea "x"
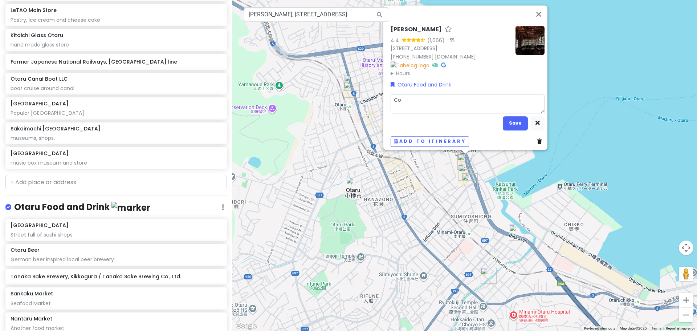
type textarea "Cof"
type textarea "x"
type textarea "Coff"
type textarea "x"
type textarea "Coffe"
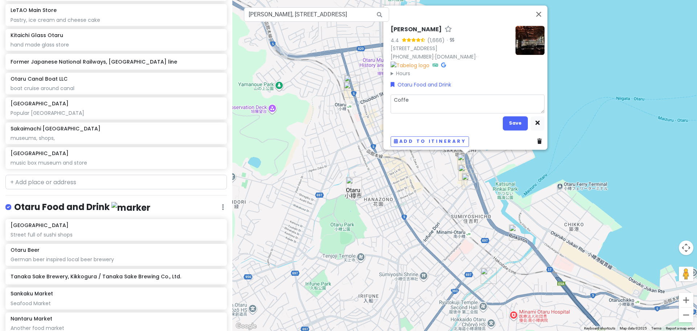
type textarea "x"
type textarea "Coffee"
type textarea "x"
type textarea "Coffee,"
type textarea "x"
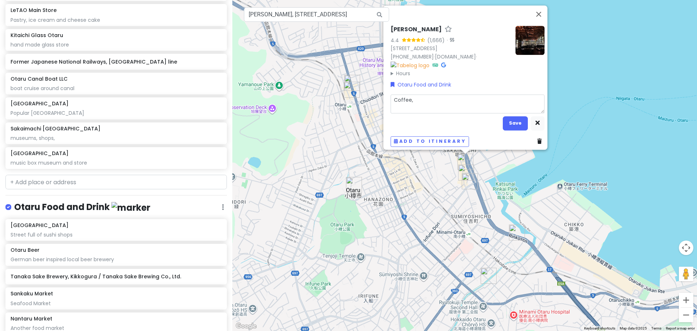
type textarea "Coffee,"
type textarea "x"
type textarea "Coffee, t"
type textarea "x"
type textarea "Coffee, te"
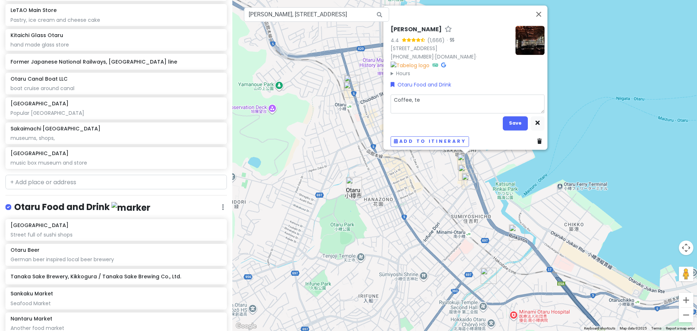
type textarea "x"
type textarea "Coffee, tea"
type textarea "x"
type textarea "Coffee, tea,"
type textarea "x"
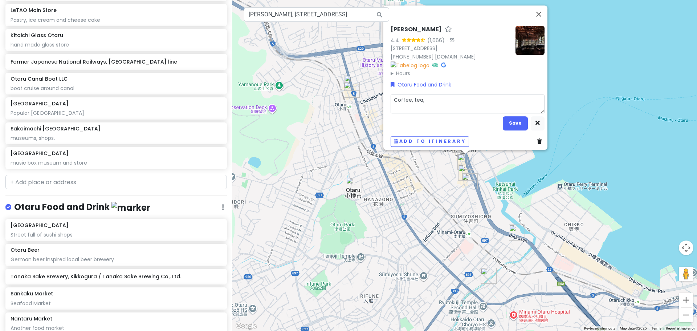
type textarea "Coffee, tea,"
type textarea "x"
type textarea "Coffee, tea, d"
type textarea "x"
type textarea "Coffee, tea, de"
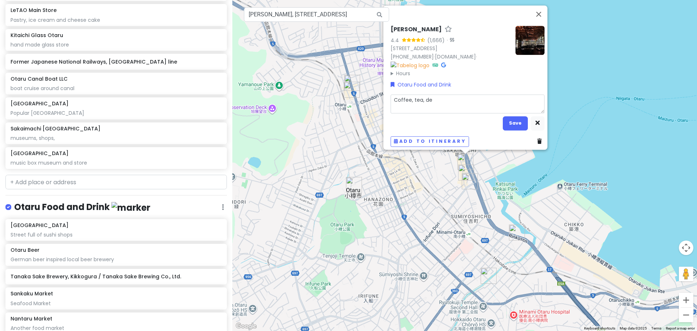
type textarea "x"
type textarea "Coffee, tea, des"
type textarea "x"
type textarea "Coffee, tea, dess"
type textarea "x"
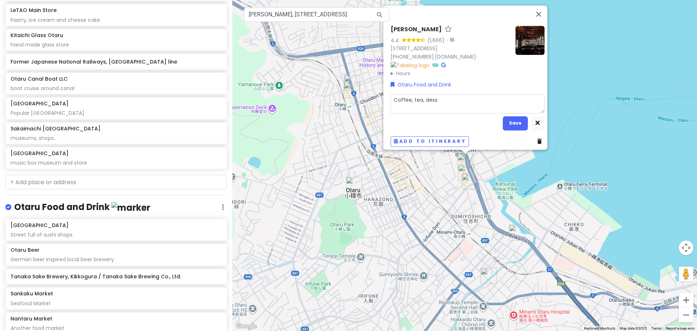
type textarea "Coffee, tea, desse"
type textarea "x"
type textarea "Coffee, tea, [PERSON_NAME]"
type textarea "x"
type textarea "Coffee, tea, dessert"
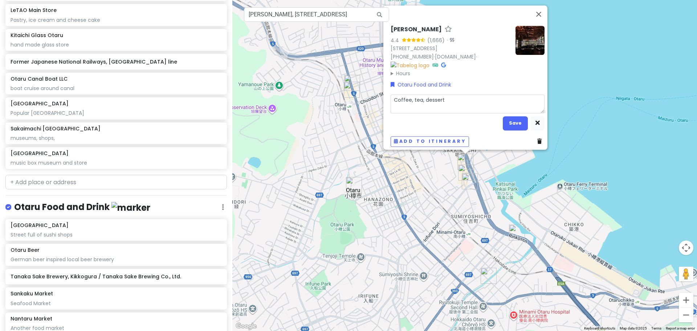
type textarea "x"
type textarea "Coffee, tea, desserts"
type textarea "x"
type textarea "Coffee, tea, desserts"
click at [515, 120] on button "Save" at bounding box center [515, 123] width 25 height 14
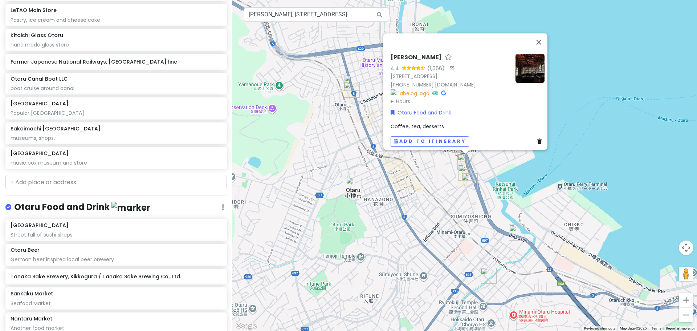
click at [329, 130] on div "Kitaichi Hall 4.4 (1,666) · 7-26 Sakaimachi, [GEOGRAPHIC_DATA], [GEOGRAPHIC_DAT…" at bounding box center [464, 165] width 465 height 331
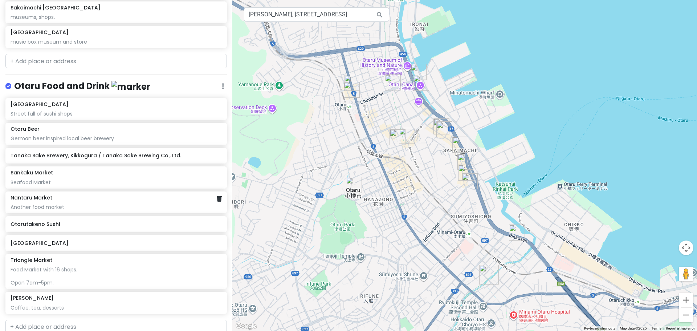
scroll to position [1633, 0]
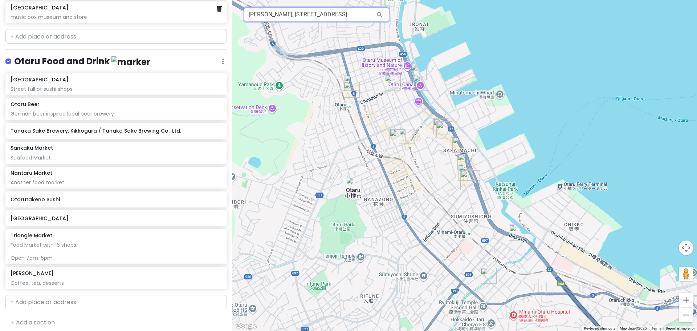
drag, startPoint x: 201, startPoint y: 9, endPoint x: 170, endPoint y: 10, distance: 30.5
click at [171, 10] on div "Sapporo Trip Private Change Dates Make a Copy Delete Trip Give Feedback 💡 Suppo…" at bounding box center [348, 165] width 697 height 331
type input "akaimachi, [GEOGRAPHIC_DATA], [GEOGRAPHIC_DATA], [GEOGRAPHIC_DATA]"
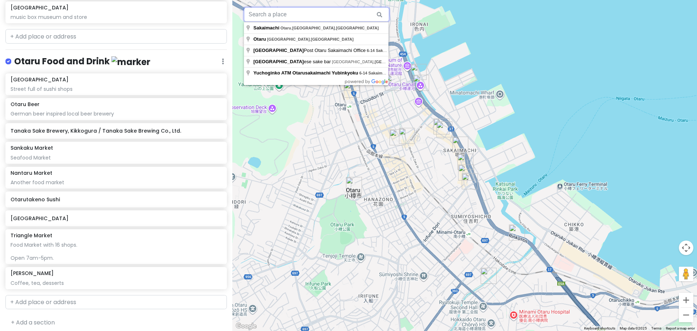
drag, startPoint x: 357, startPoint y: 15, endPoint x: 85, endPoint y: 23, distance: 272.6
click at [85, 23] on div "Sapporo Trip Private Change Dates Make a Copy Delete Trip Give Feedback 💡 Suppo…" at bounding box center [348, 165] width 697 height 331
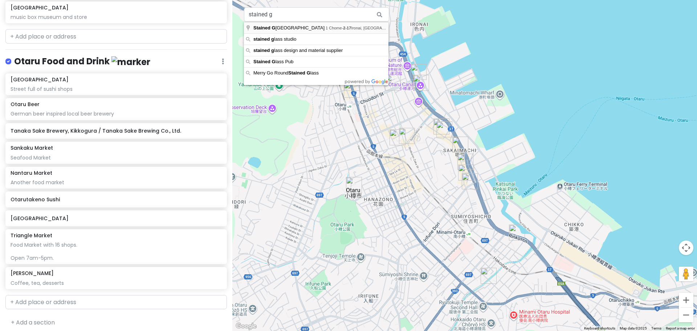
type input "[GEOGRAPHIC_DATA], [STREET_ADDRESS]"
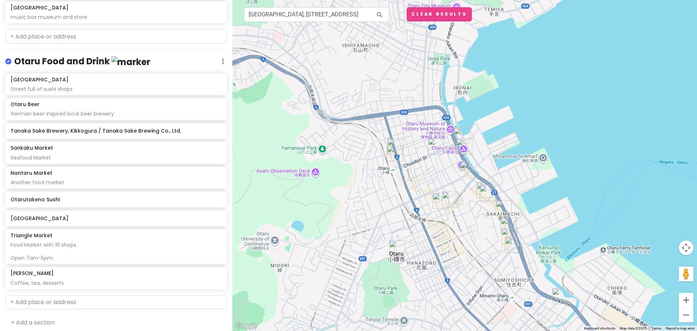
click at [466, 164] on img at bounding box center [465, 165] width 9 height 9
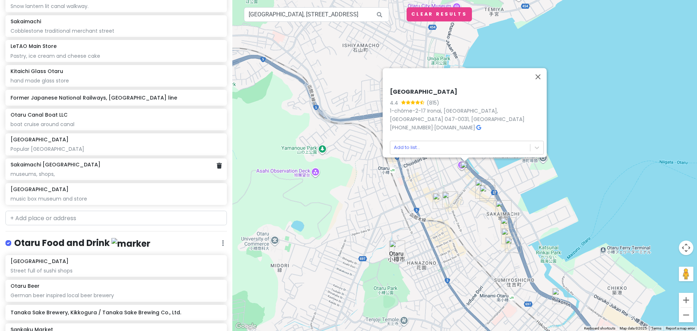
scroll to position [1391, 0]
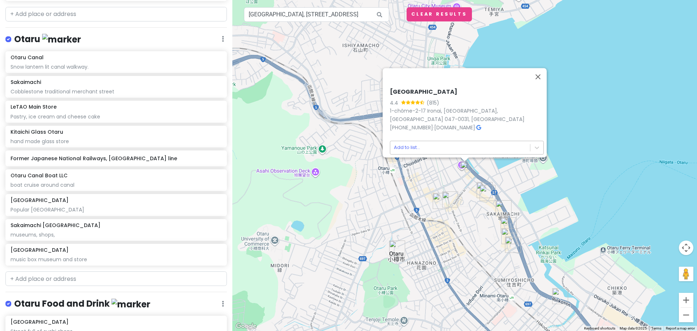
click at [439, 140] on body "Sapporo Trip Private Change Dates Make a Copy Delete Trip Give Feedback 💡 Suppo…" at bounding box center [348, 165] width 697 height 331
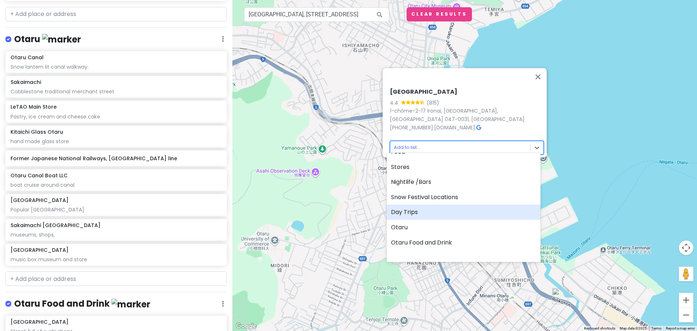
scroll to position [44, 0]
click at [425, 214] on div "Otaru" at bounding box center [464, 212] width 154 height 15
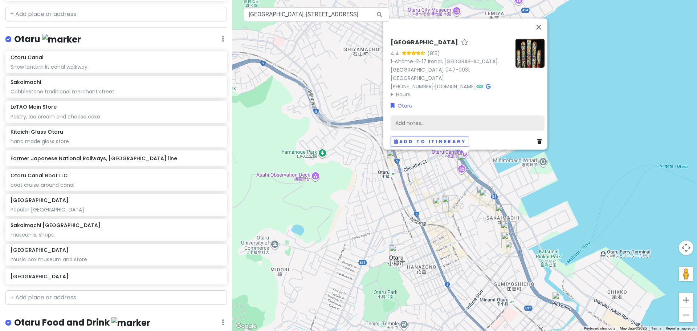
click at [466, 117] on div "Add notes..." at bounding box center [468, 122] width 154 height 15
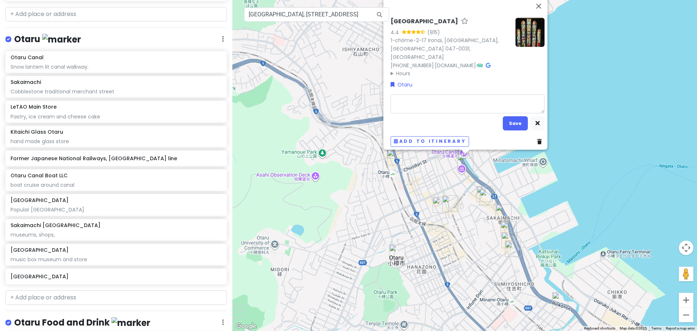
type textarea "x"
type textarea "G"
type textarea "x"
type textarea "Gla"
type textarea "x"
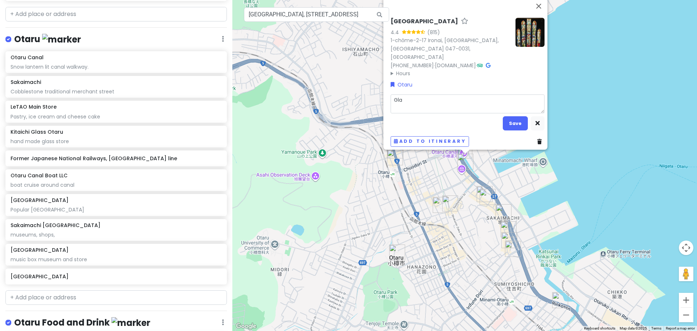
type textarea "Glas"
type textarea "x"
type textarea "Glass"
type textarea "x"
type textarea "Glass"
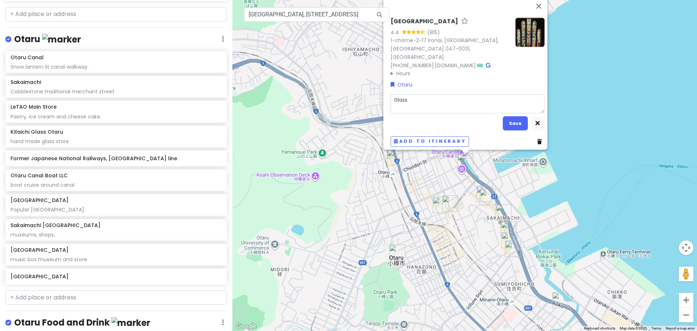
type textarea "x"
type textarea "Glass m"
type textarea "x"
type textarea "Glass ma"
type textarea "x"
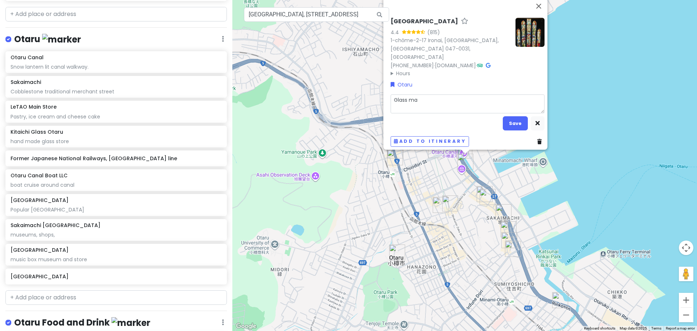
type textarea "Glass m"
type textarea "x"
type textarea "Glass"
type textarea "x"
type textarea "Glass"
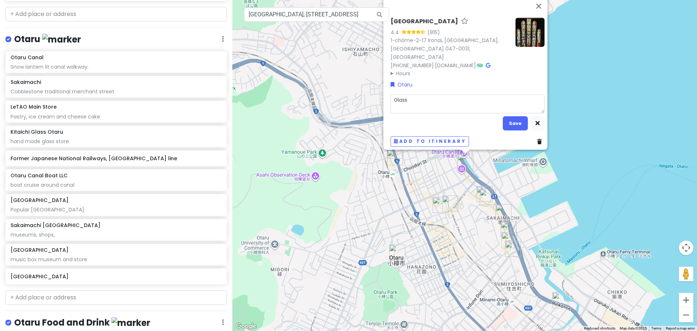
type textarea "x"
type textarea "Glas"
type textarea "x"
type textarea "Gla"
type textarea "x"
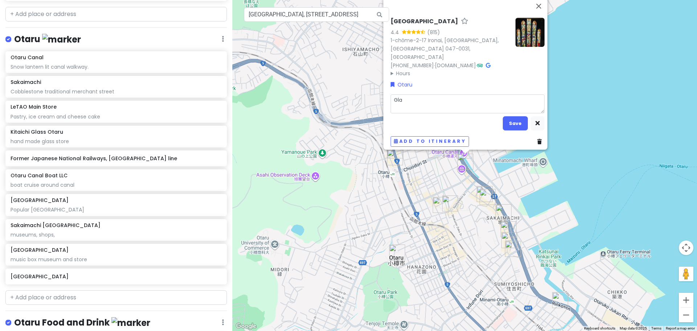
type textarea "Gl"
type textarea "x"
type textarea "G"
click at [327, 109] on div "[GEOGRAPHIC_DATA] 4.4 (815) 1-chōme-2-17 [GEOGRAPHIC_DATA], [GEOGRAPHIC_DATA], …" at bounding box center [464, 165] width 465 height 331
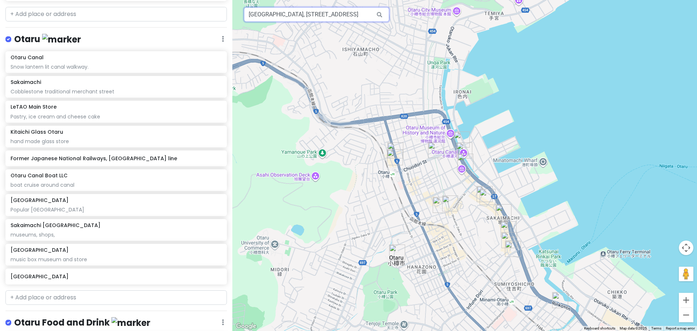
drag, startPoint x: 223, startPoint y: 15, endPoint x: 163, endPoint y: 20, distance: 60.5
click at [163, 20] on div "Sapporo Trip Private Change Dates Make a Copy Delete Trip Give Feedback 💡 Suppo…" at bounding box center [348, 165] width 697 height 331
drag, startPoint x: 369, startPoint y: 15, endPoint x: 115, endPoint y: 20, distance: 254.0
click at [115, 20] on div "Sapporo Trip Private Change Dates Make a Copy Delete Trip Give Feedback 💡 Suppo…" at bounding box center [348, 165] width 697 height 331
type input "an"
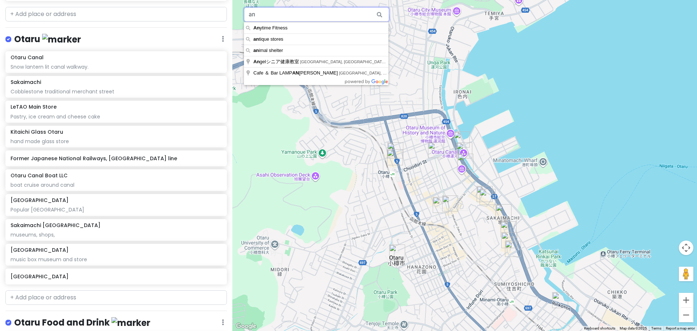
drag, startPoint x: 285, startPoint y: 11, endPoint x: 209, endPoint y: 1, distance: 77.3
click at [135, 19] on div "Sapporo Trip Private Change Dates Make a Copy Delete Trip Give Feedback 💡 Suppo…" at bounding box center [348, 165] width 697 height 331
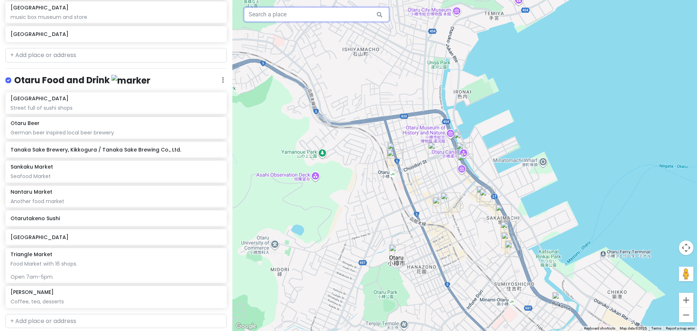
scroll to position [1652, 0]
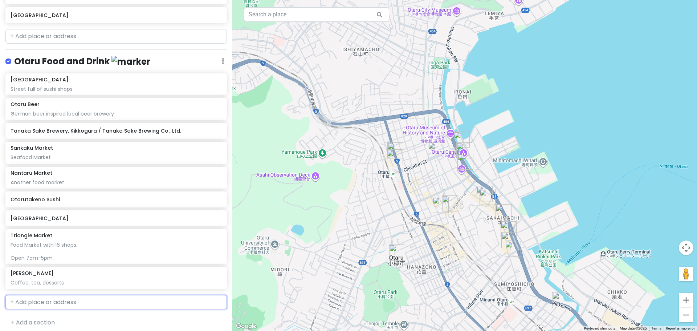
click at [61, 295] on input "text" at bounding box center [116, 302] width 222 height 15
paste input "Otaru [PERSON_NAME]"
type input "Otaru [PERSON_NAME]"
click at [81, 315] on span "1 Chome-1 Ironai, [GEOGRAPHIC_DATA], [GEOGRAPHIC_DATA], [GEOGRAPHIC_DATA]" at bounding box center [113, 323] width 196 height 16
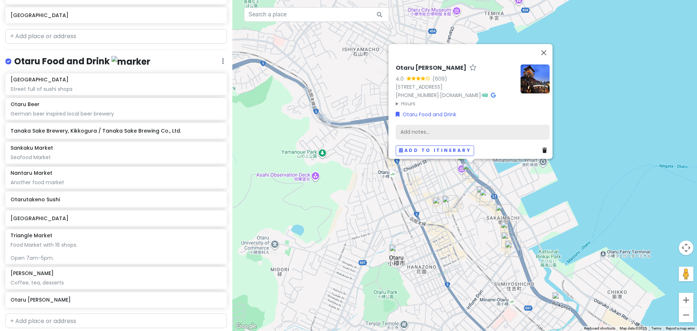
click at [469, 126] on div "Add notes..." at bounding box center [473, 131] width 154 height 15
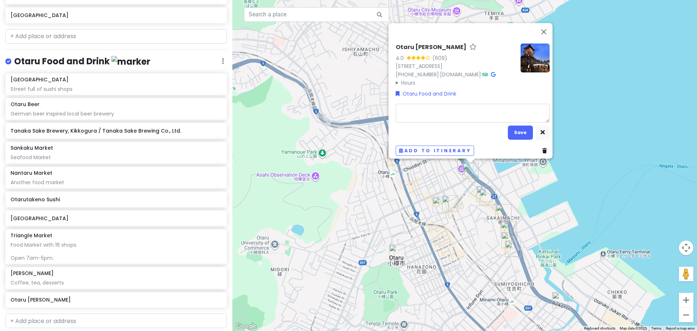
type textarea "x"
type textarea "B"
type textarea "x"
type textarea "Bu"
type textarea "x"
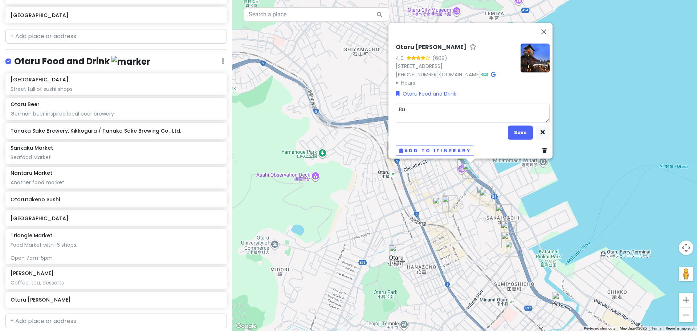
type textarea "[PERSON_NAME]"
type textarea "x"
type textarea "Buil"
type textarea "x"
type textarea "Build"
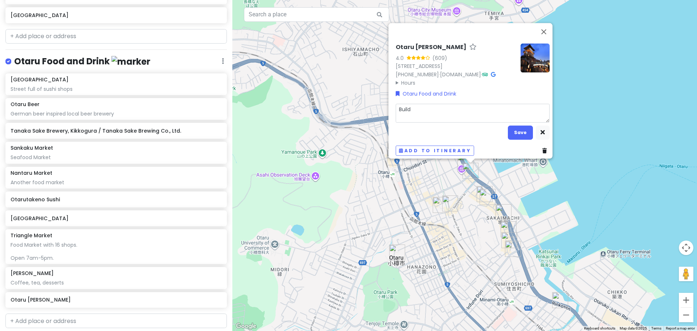
type textarea "x"
type textarea "Buildi"
type textarea "x"
type textarea "Buildin"
type textarea "x"
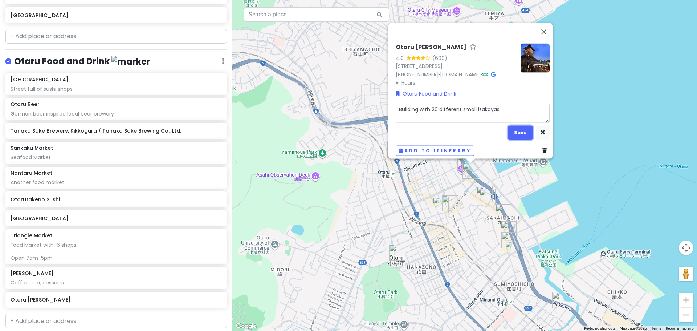
drag, startPoint x: 515, startPoint y: 127, endPoint x: 516, endPoint y: 103, distance: 24.0
click at [515, 127] on button "Save" at bounding box center [520, 132] width 25 height 14
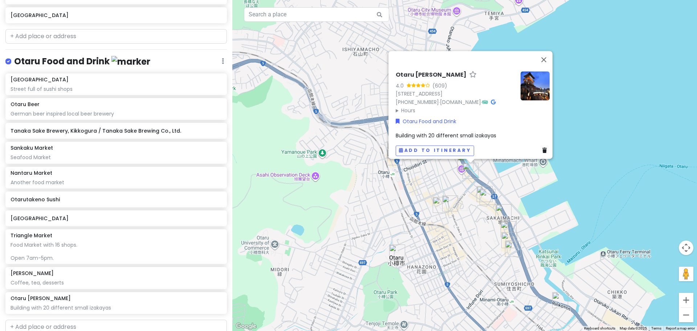
click at [506, 132] on div "Building with 20 different small izakayas" at bounding box center [473, 136] width 154 height 8
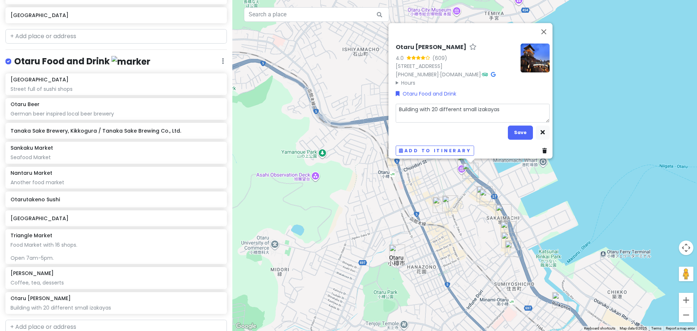
click at [507, 105] on textarea "Building with 20 different small izakayas" at bounding box center [473, 113] width 154 height 19
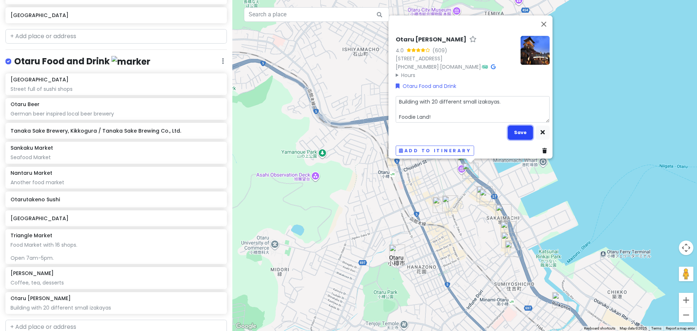
click at [515, 126] on button "Save" at bounding box center [520, 132] width 25 height 14
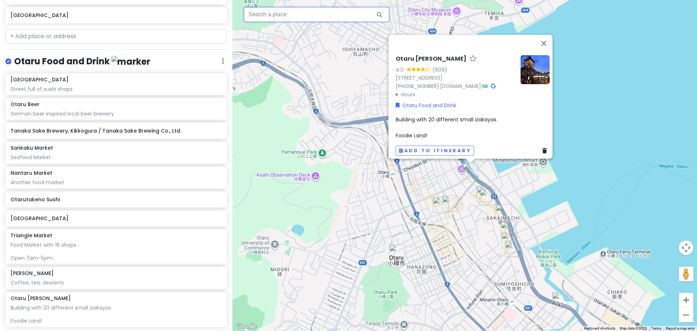
click at [294, 18] on input "text" at bounding box center [316, 14] width 145 height 15
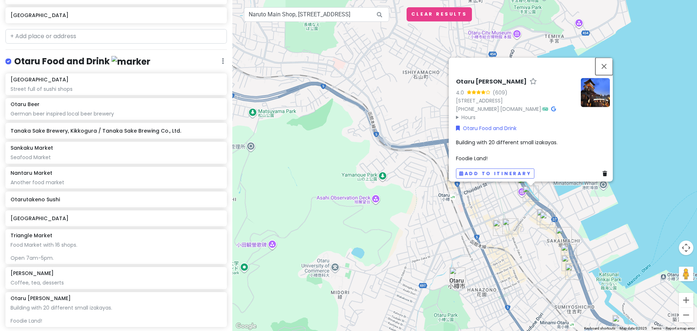
click at [607, 57] on button "Close" at bounding box center [604, 65] width 17 height 17
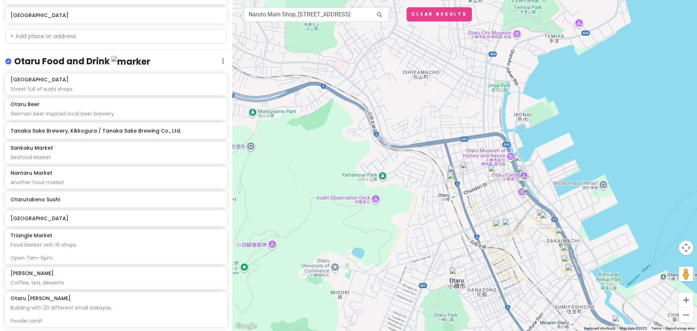
click at [466, 165] on img at bounding box center [465, 166] width 9 height 9
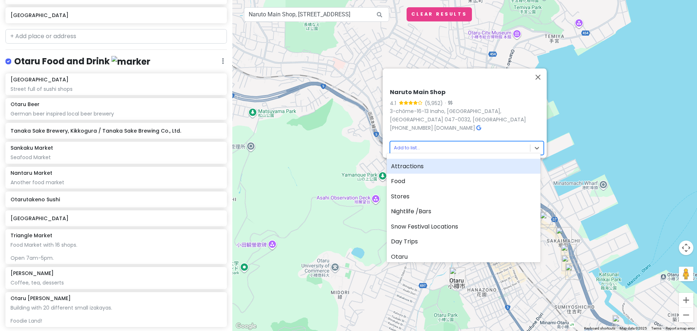
click at [434, 141] on body "Sapporo Trip Private Change Dates Make a Copy Delete Trip Give Feedback 💡 Suppo…" at bounding box center [348, 165] width 697 height 331
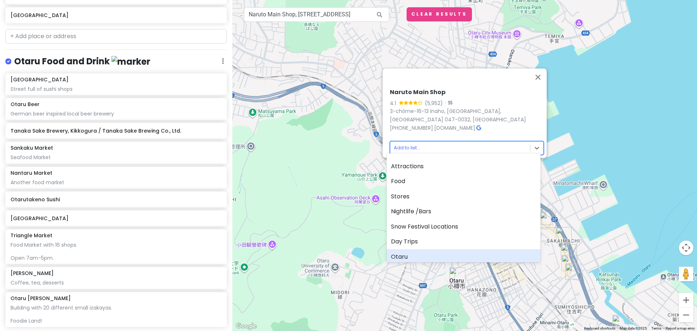
click at [423, 250] on div "Otaru" at bounding box center [464, 256] width 154 height 15
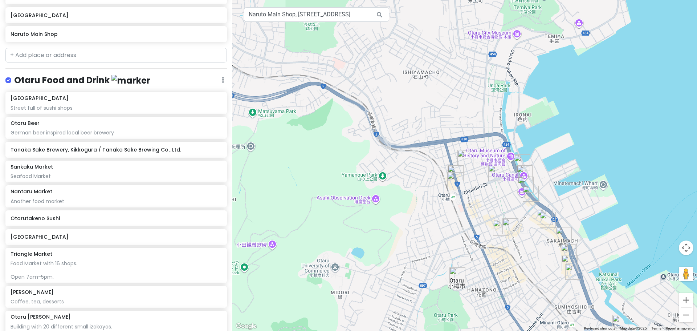
scroll to position [1671, 0]
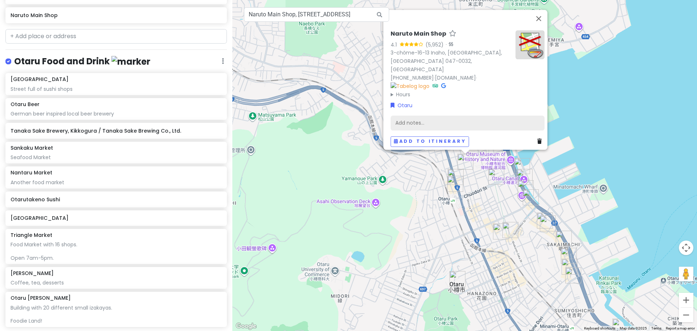
click at [439, 120] on div "Add notes..." at bounding box center [468, 122] width 154 height 15
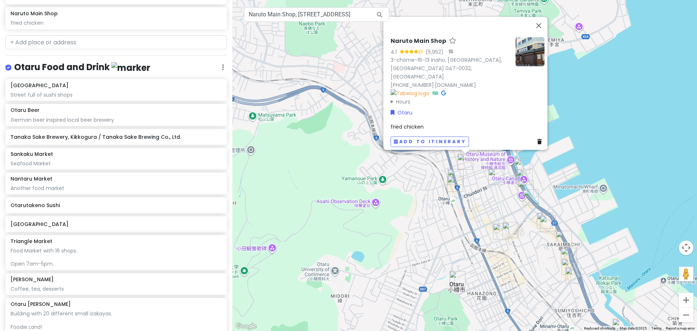
scroll to position [1677, 0]
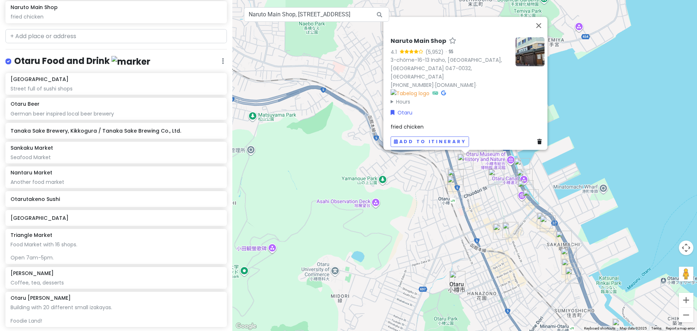
click at [401, 123] on span "fried chicken" at bounding box center [407, 126] width 33 height 7
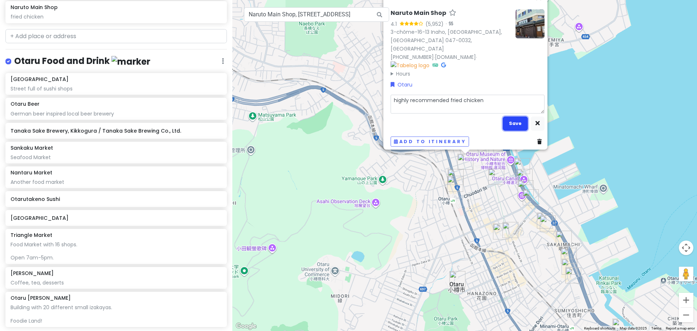
click at [512, 122] on button "Save" at bounding box center [515, 123] width 25 height 14
